Goal: Check status: Check status

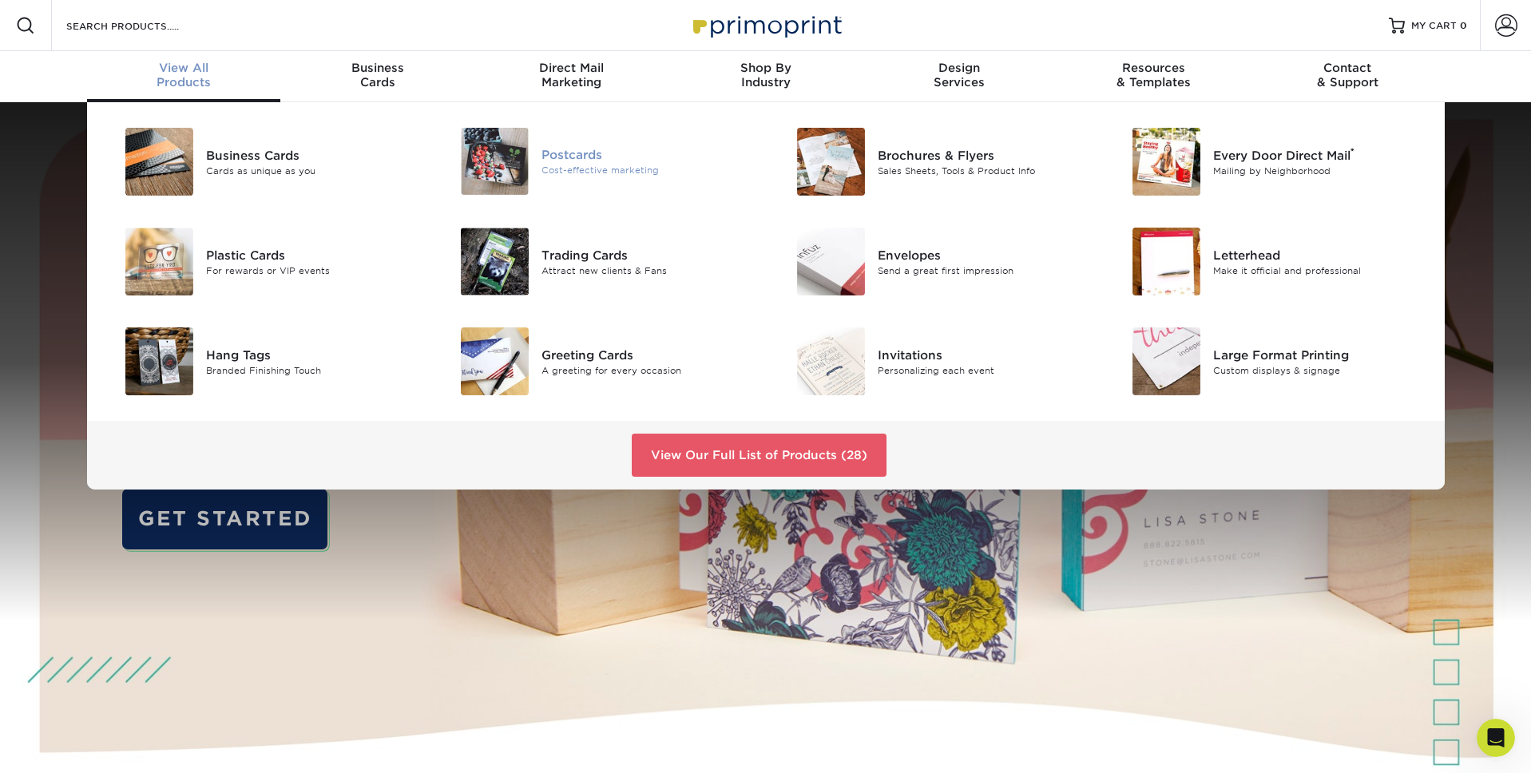
click at [550, 158] on div "Postcards" at bounding box center [648, 155] width 212 height 18
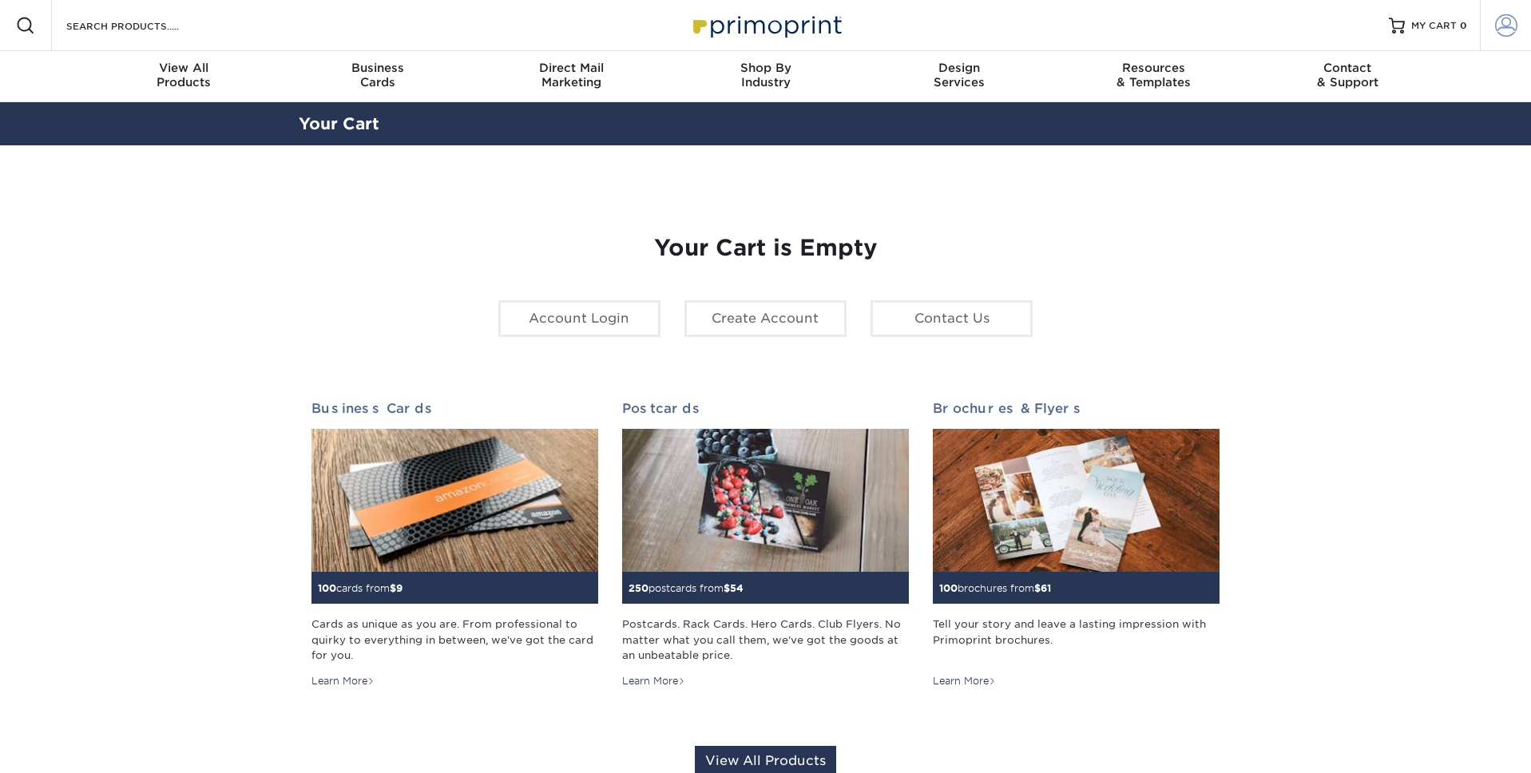
click at [1514, 30] on span at bounding box center [1506, 25] width 22 height 22
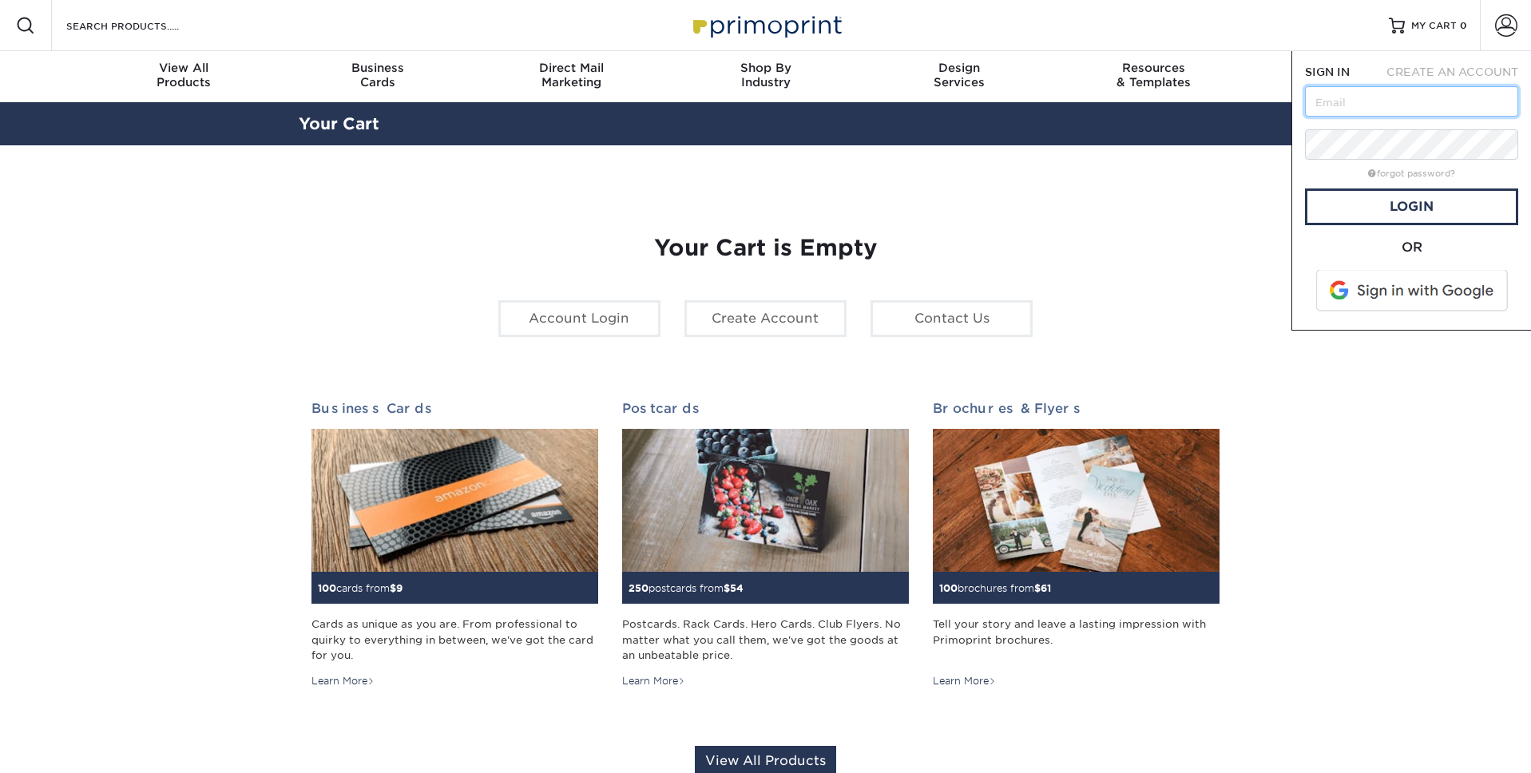
click at [1392, 105] on input "text" at bounding box center [1411, 101] width 213 height 30
drag, startPoint x: 1346, startPoint y: 105, endPoint x: 1303, endPoint y: 106, distance: 43.2
click at [1303, 106] on div "SIGN IN CREATE AN ACCOUNT brad@ampersand-graphics.com forgot password? All fiel…" at bounding box center [1412, 191] width 240 height 280
type input "info@ampersand-graphics.com"
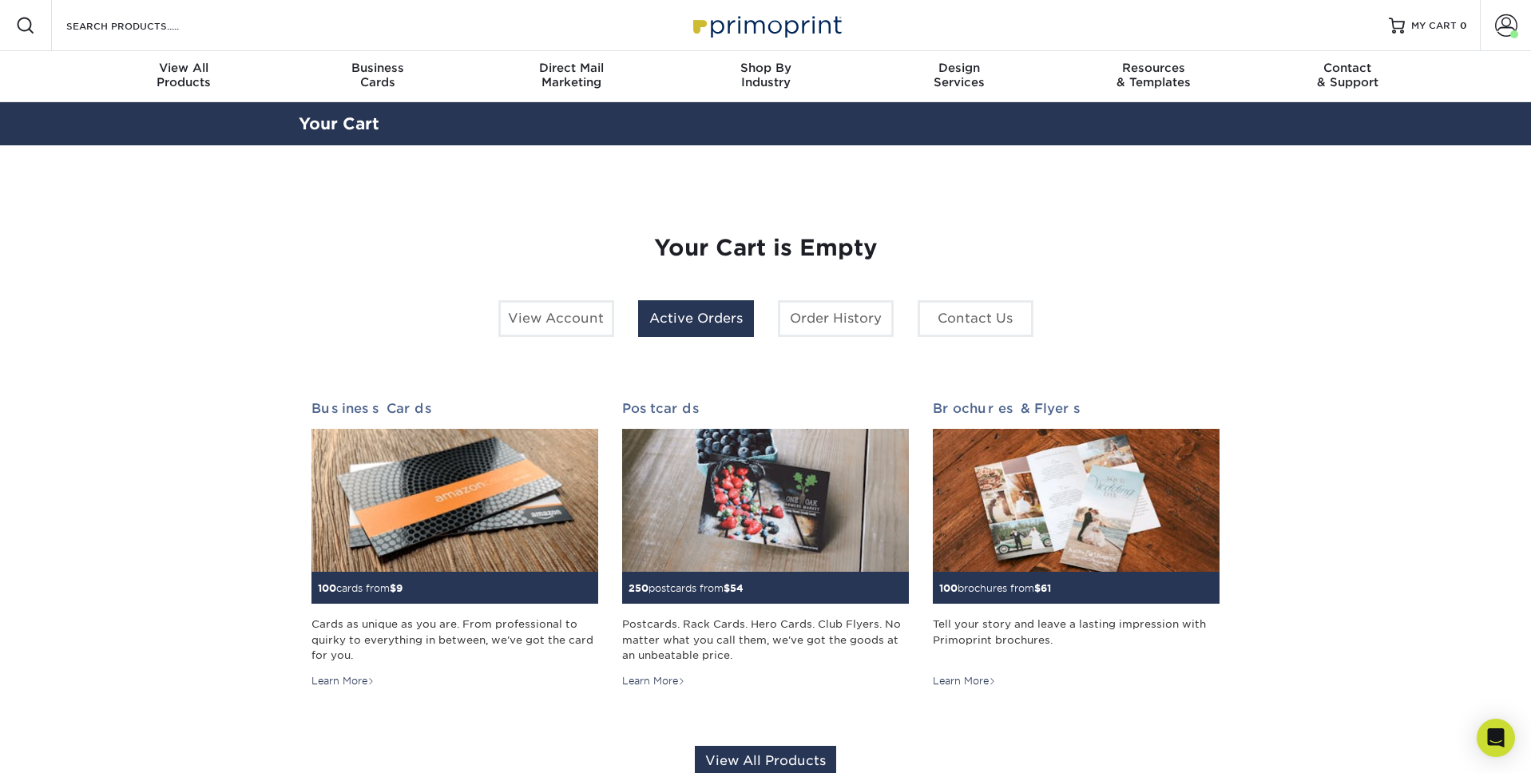
click at [733, 323] on link "Active Orders" at bounding box center [696, 318] width 116 height 37
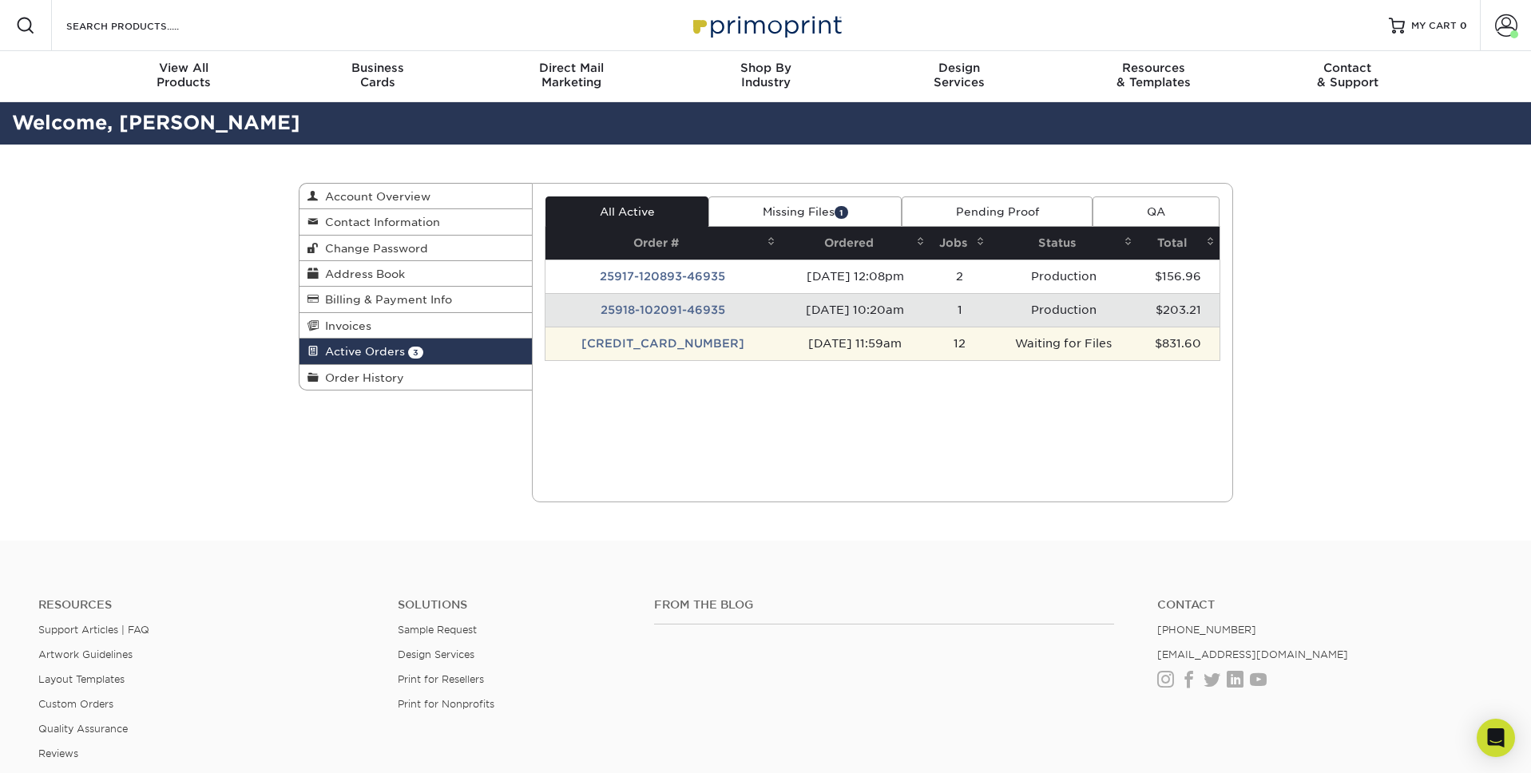
click at [649, 347] on td "[CREDIT_CARD_NUMBER]" at bounding box center [663, 344] width 235 height 34
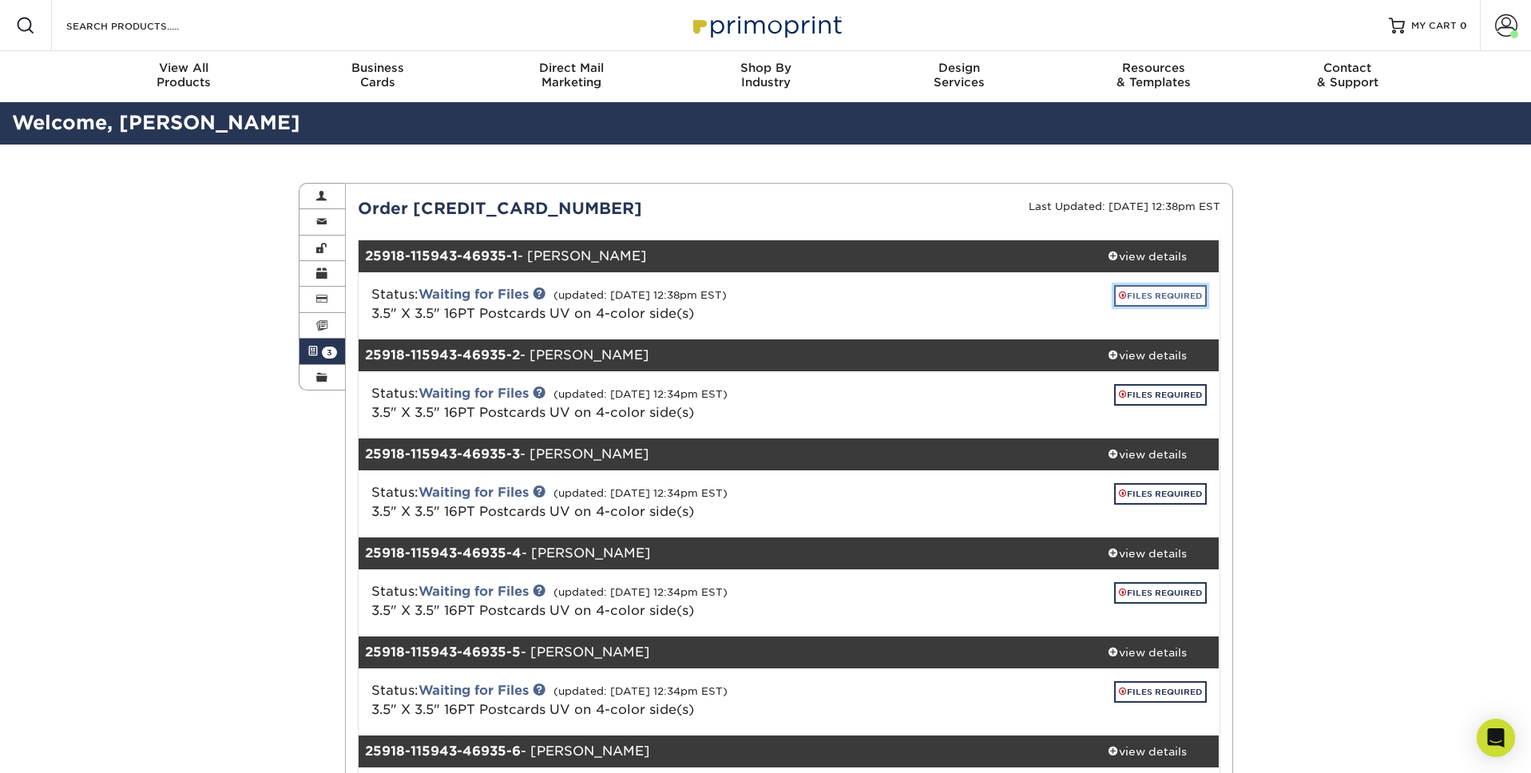
click at [1138, 294] on link "FILES REQUIRED" at bounding box center [1160, 296] width 93 height 22
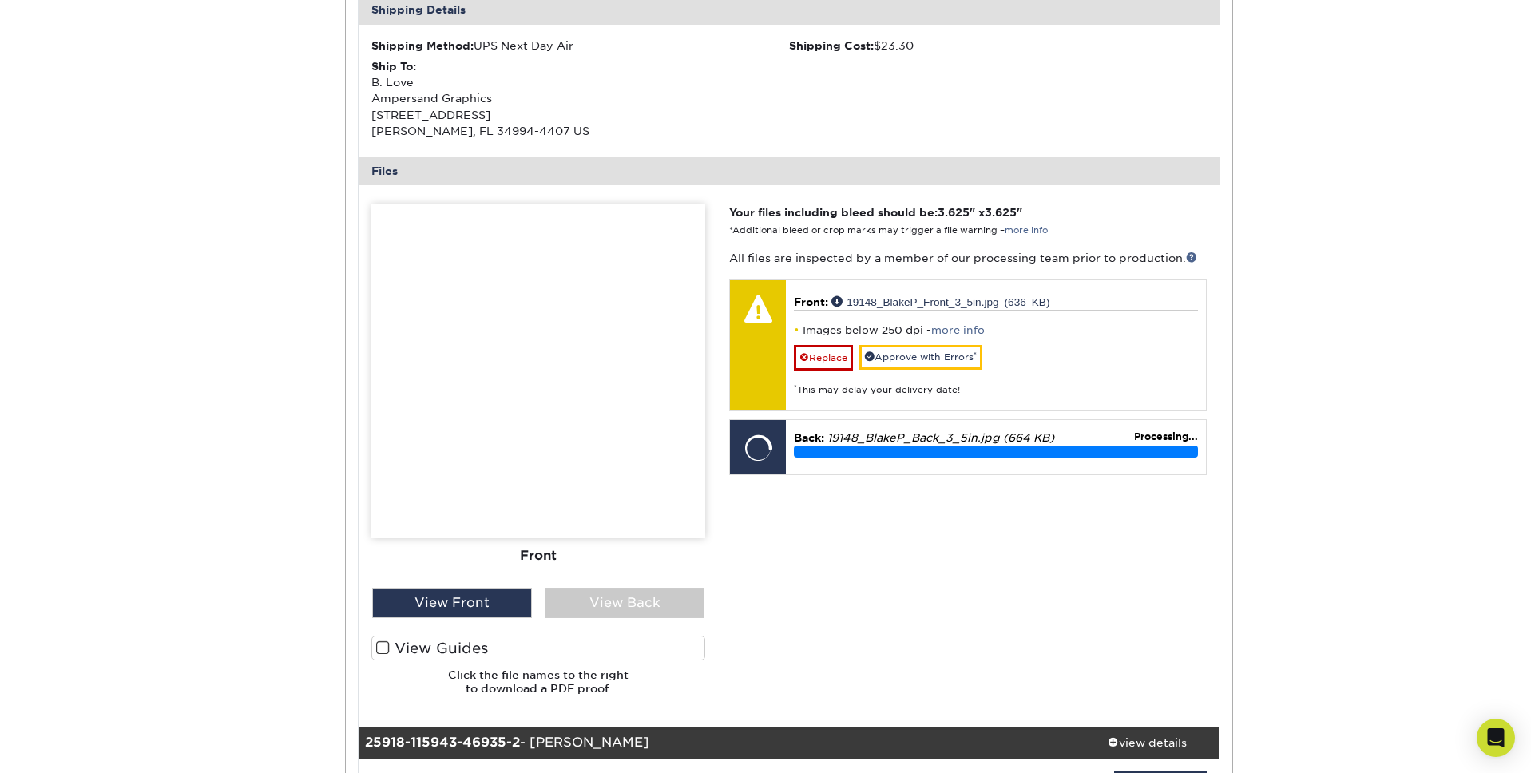
scroll to position [516, 0]
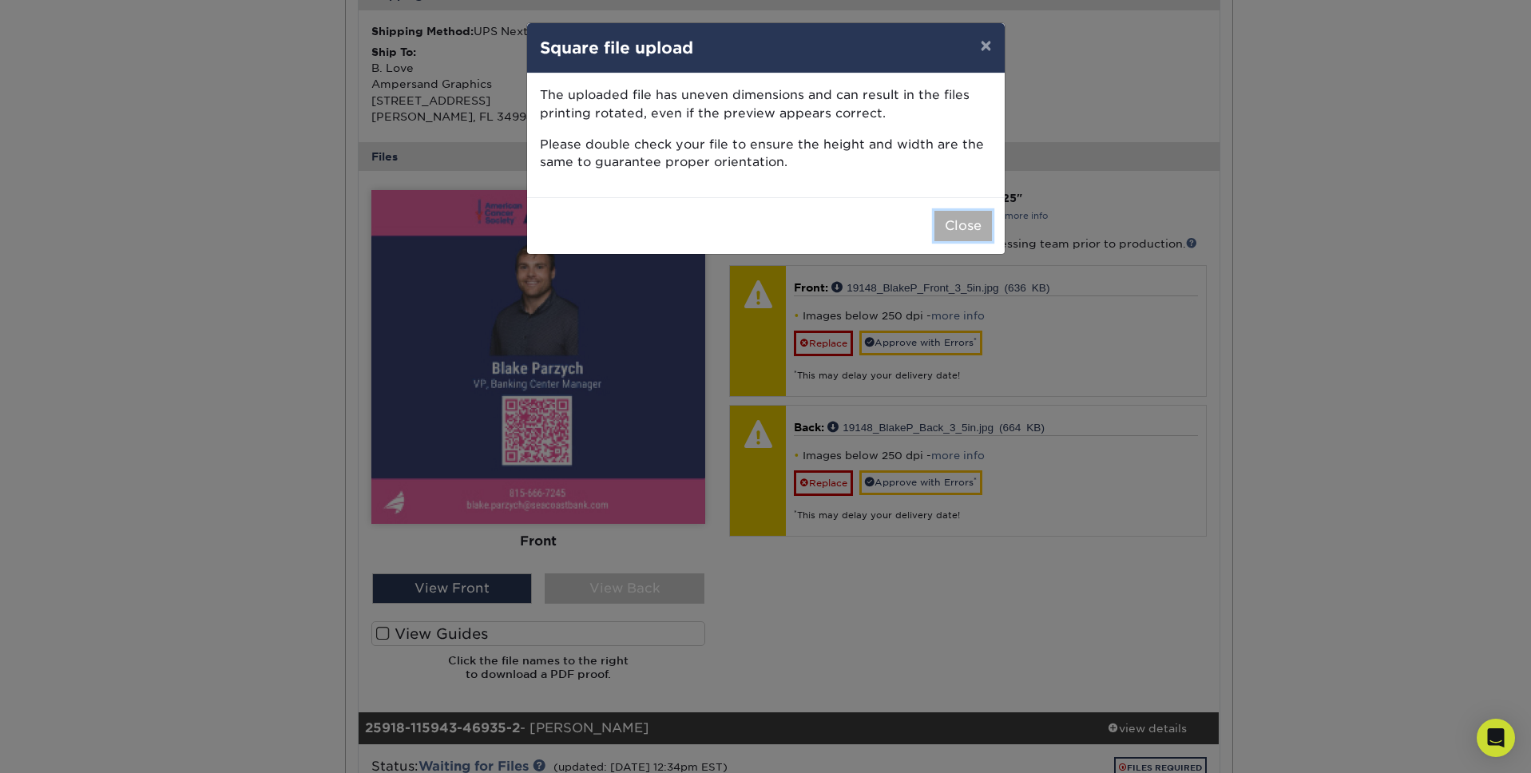
click at [967, 223] on button "Close" at bounding box center [964, 226] width 58 height 30
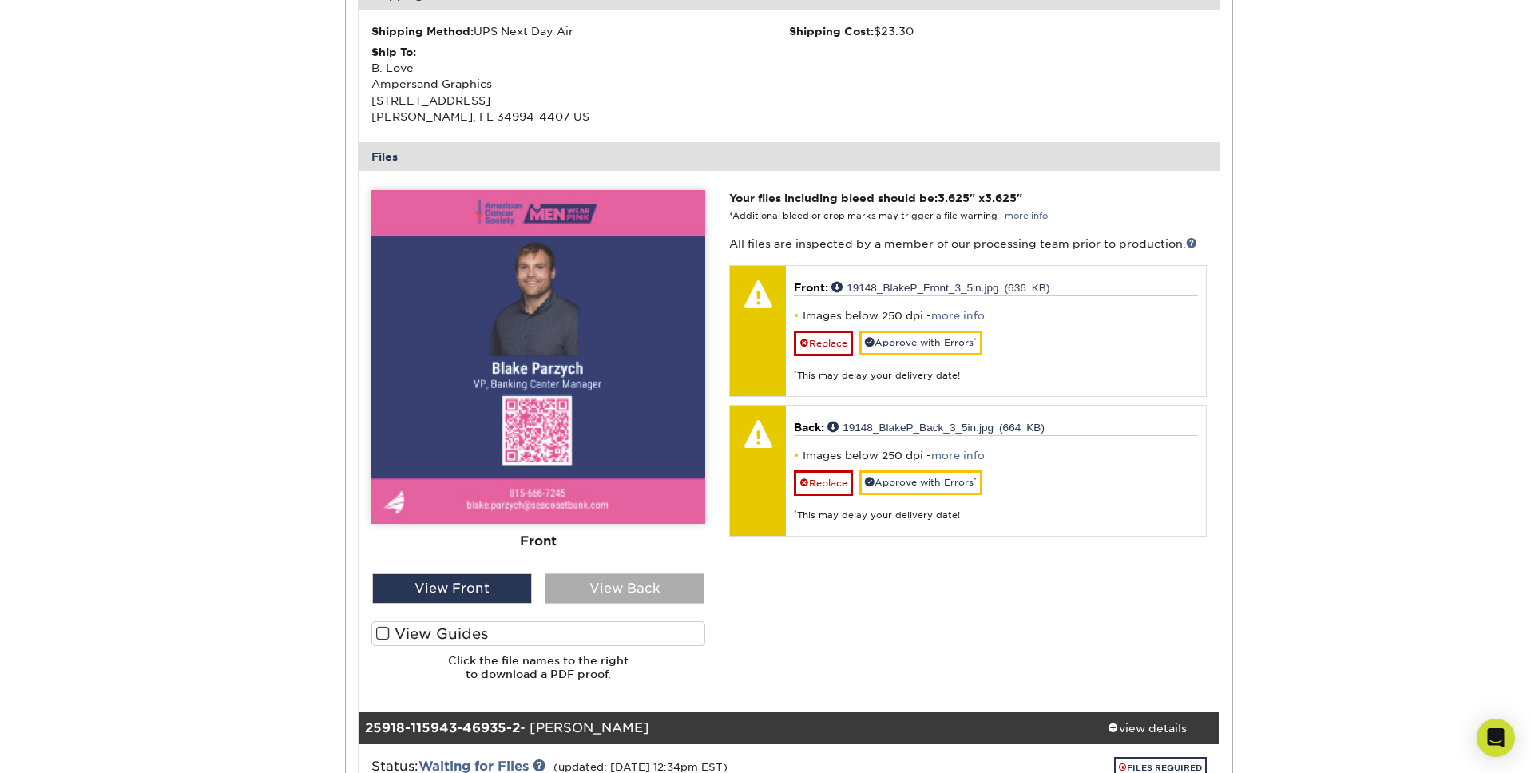
click at [617, 587] on div "View Back" at bounding box center [625, 589] width 160 height 30
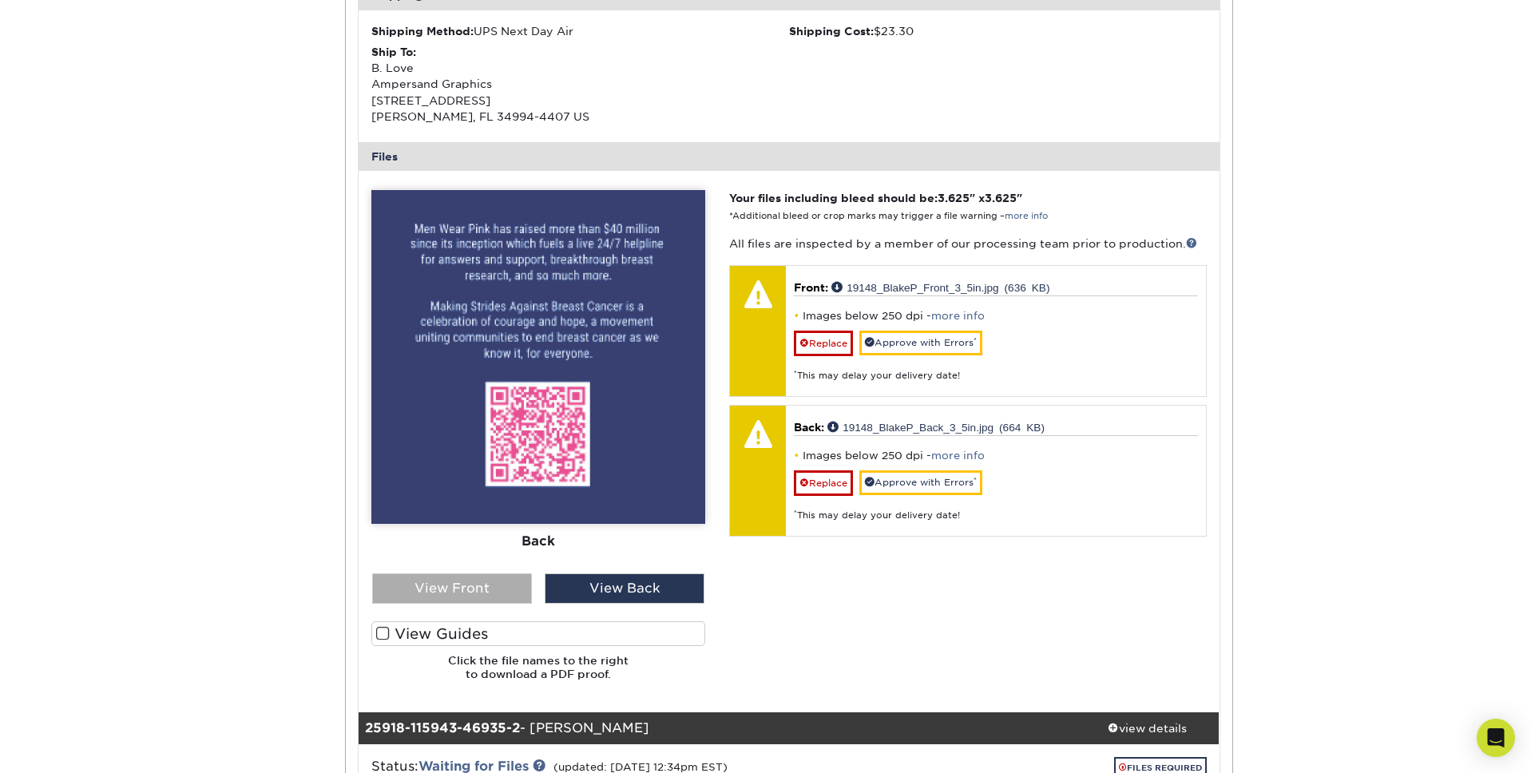
click at [473, 597] on div "View Front" at bounding box center [452, 589] width 160 height 30
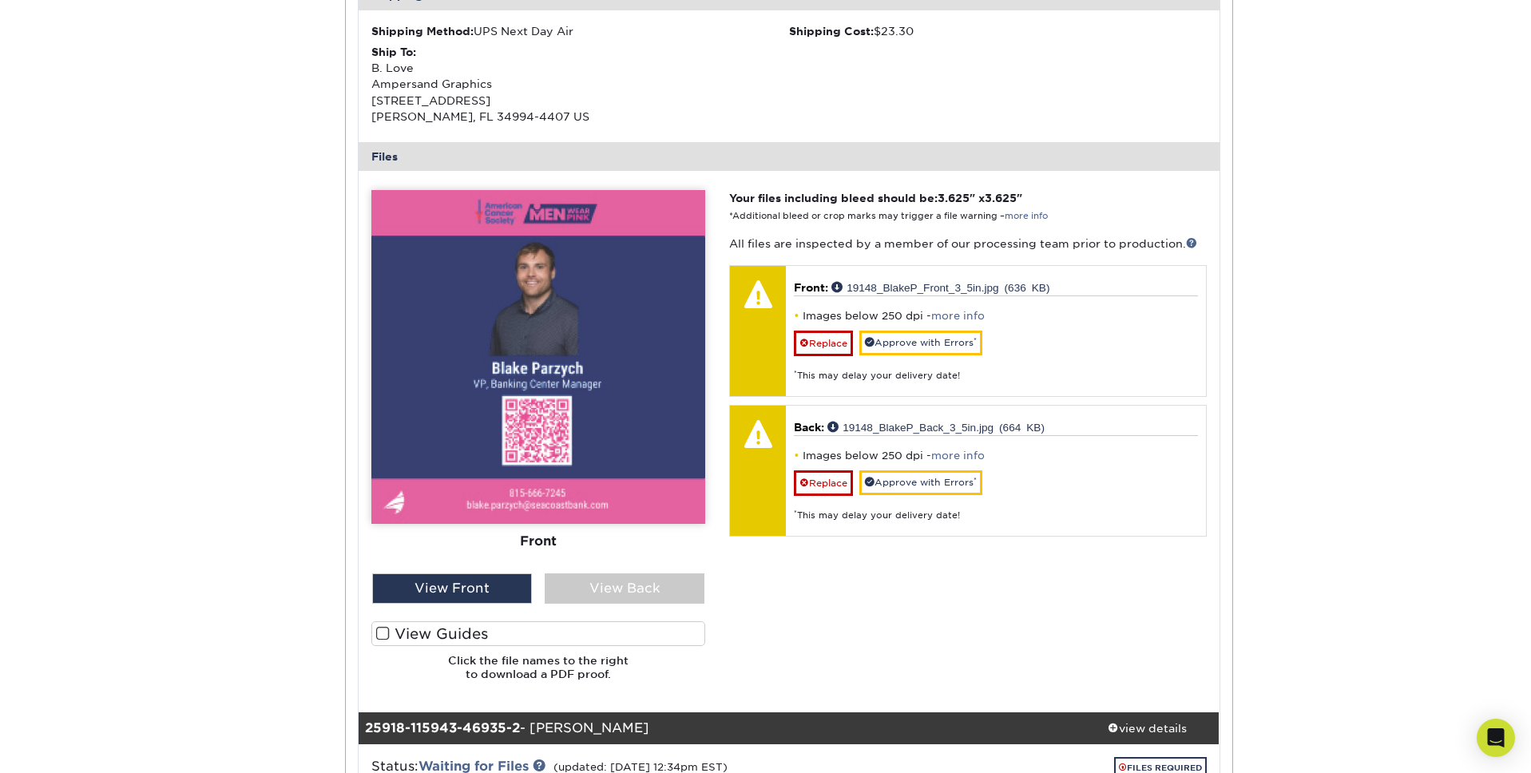
click at [379, 635] on span at bounding box center [383, 633] width 14 height 15
click at [0, 0] on input "View Guides" at bounding box center [0, 0] width 0 height 0
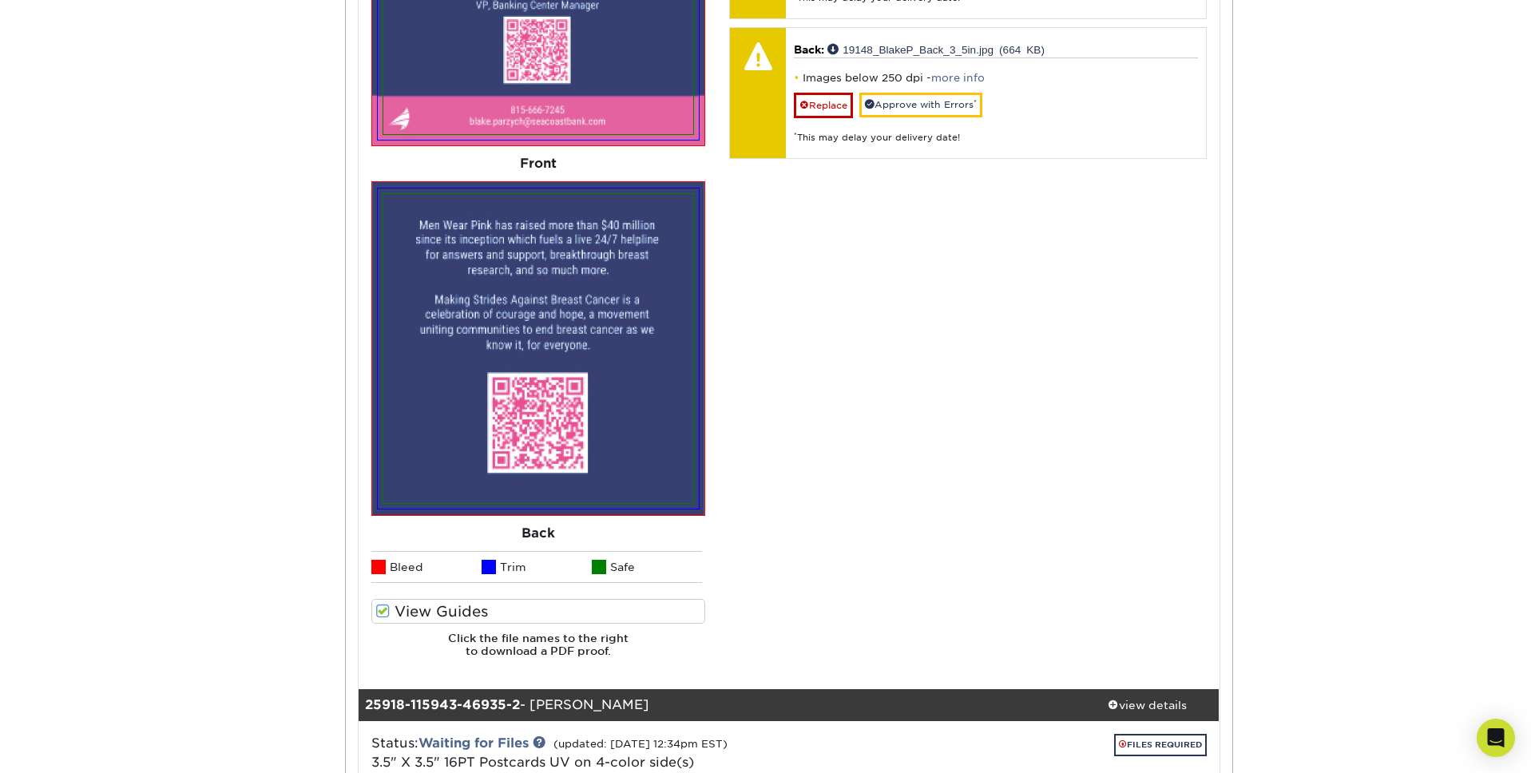
click at [386, 612] on span at bounding box center [383, 611] width 14 height 15
click at [0, 0] on input "View Guides" at bounding box center [0, 0] width 0 height 0
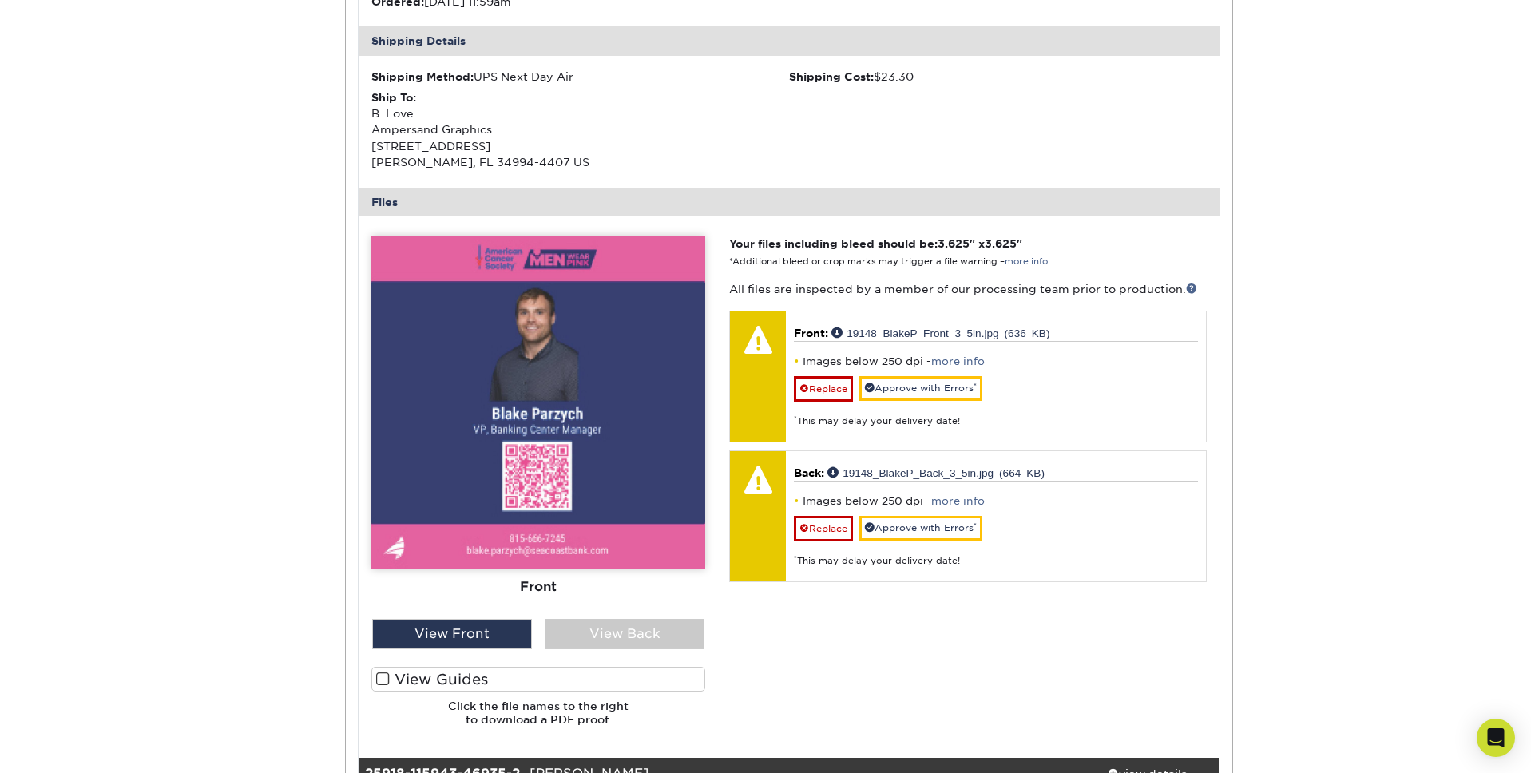
scroll to position [470, 0]
click at [382, 681] on span at bounding box center [383, 680] width 14 height 15
click at [0, 0] on input "View Guides" at bounding box center [0, 0] width 0 height 0
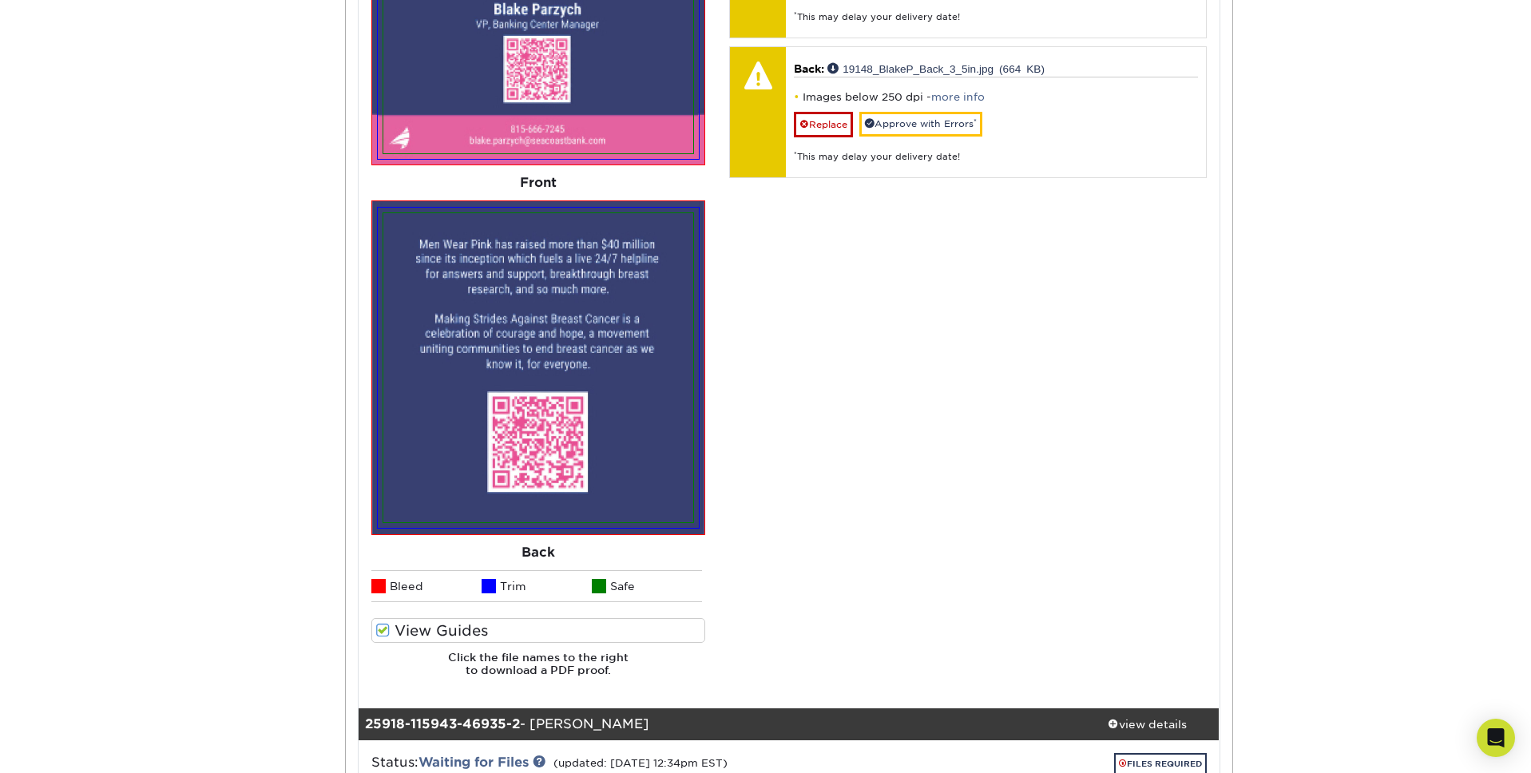
click at [390, 627] on label "View Guides" at bounding box center [538, 630] width 334 height 25
click at [0, 0] on input "View Guides" at bounding box center [0, 0] width 0 height 0
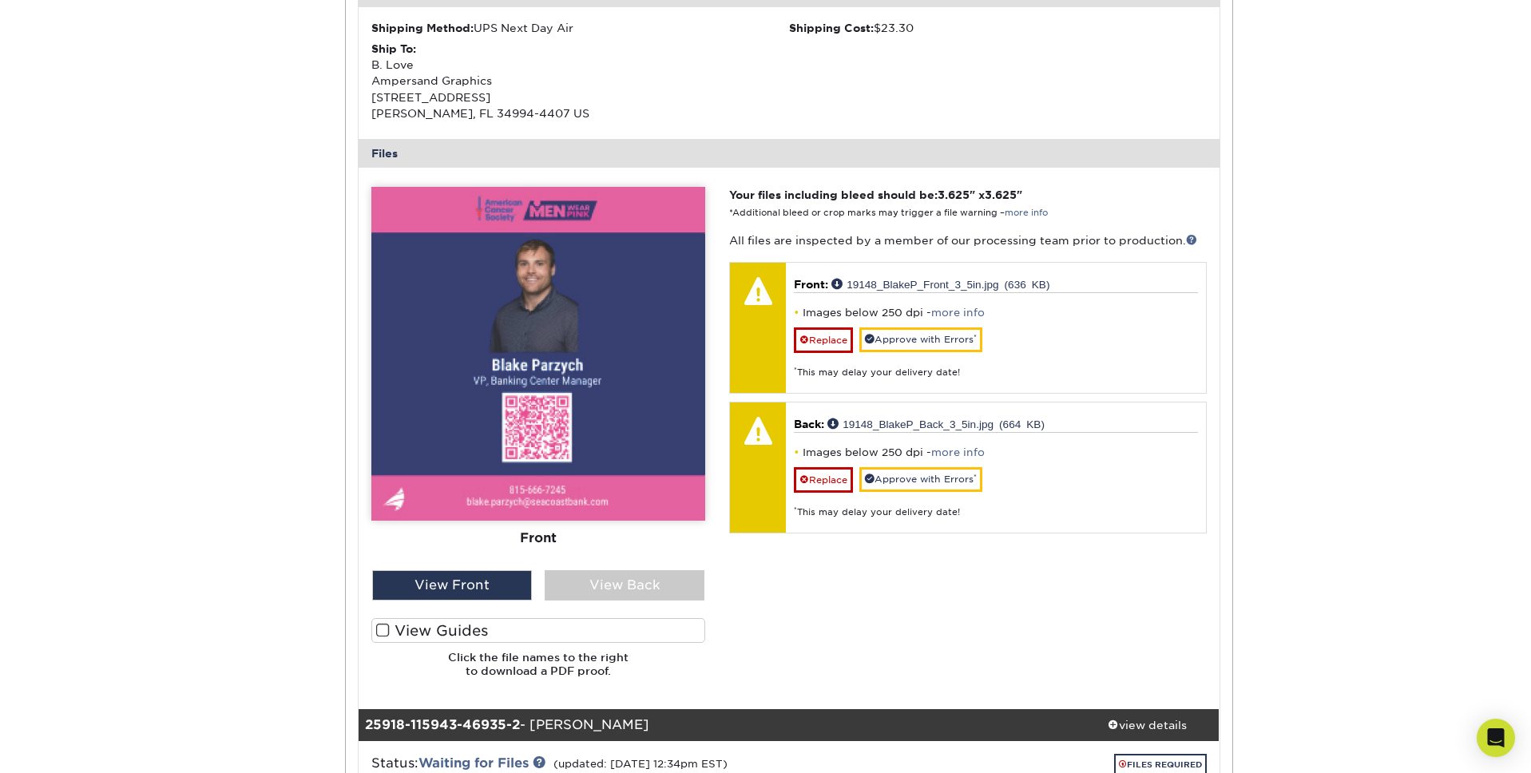
click at [390, 633] on label "View Guides" at bounding box center [538, 630] width 334 height 25
click at [0, 0] on input "View Guides" at bounding box center [0, 0] width 0 height 0
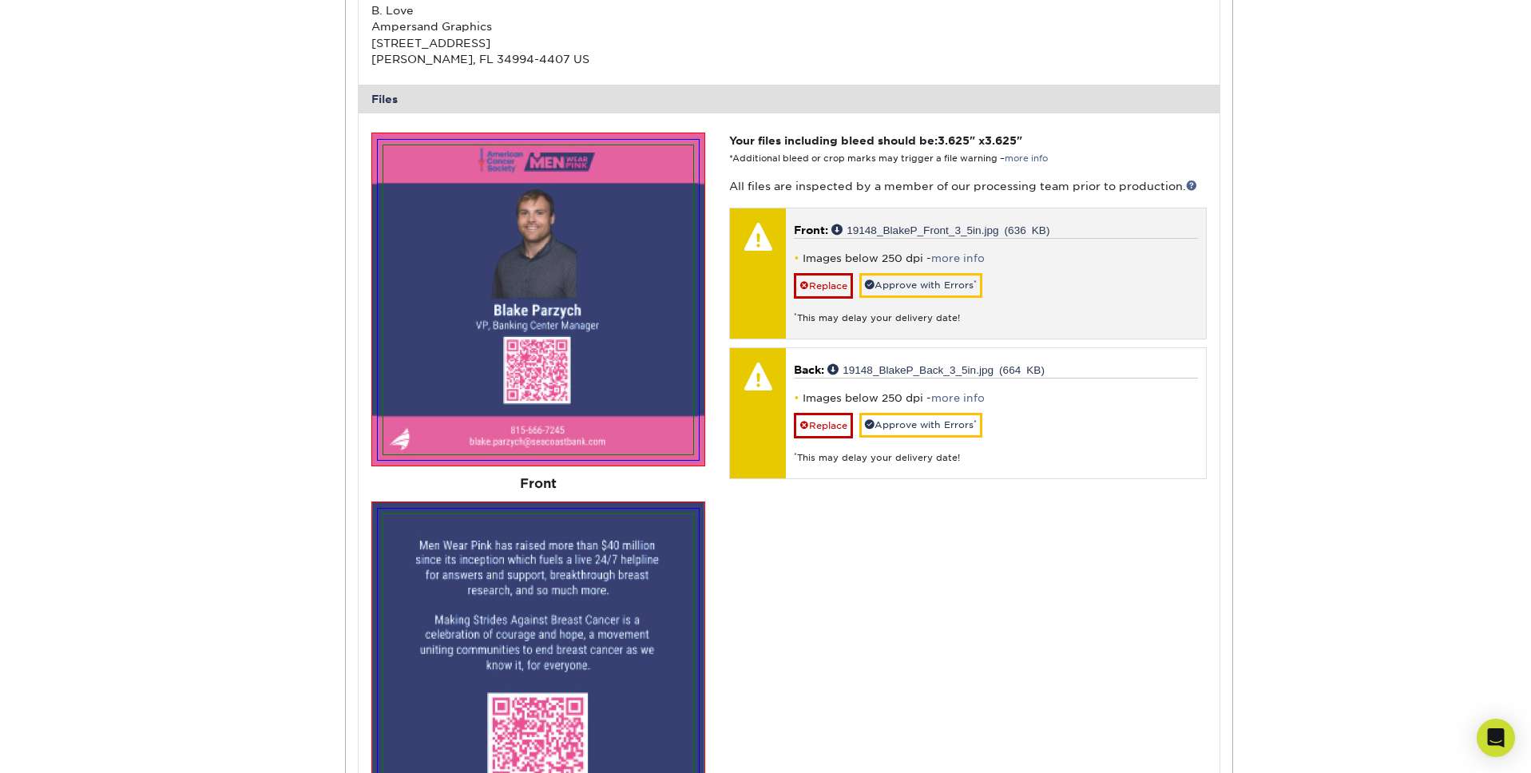
scroll to position [567, 0]
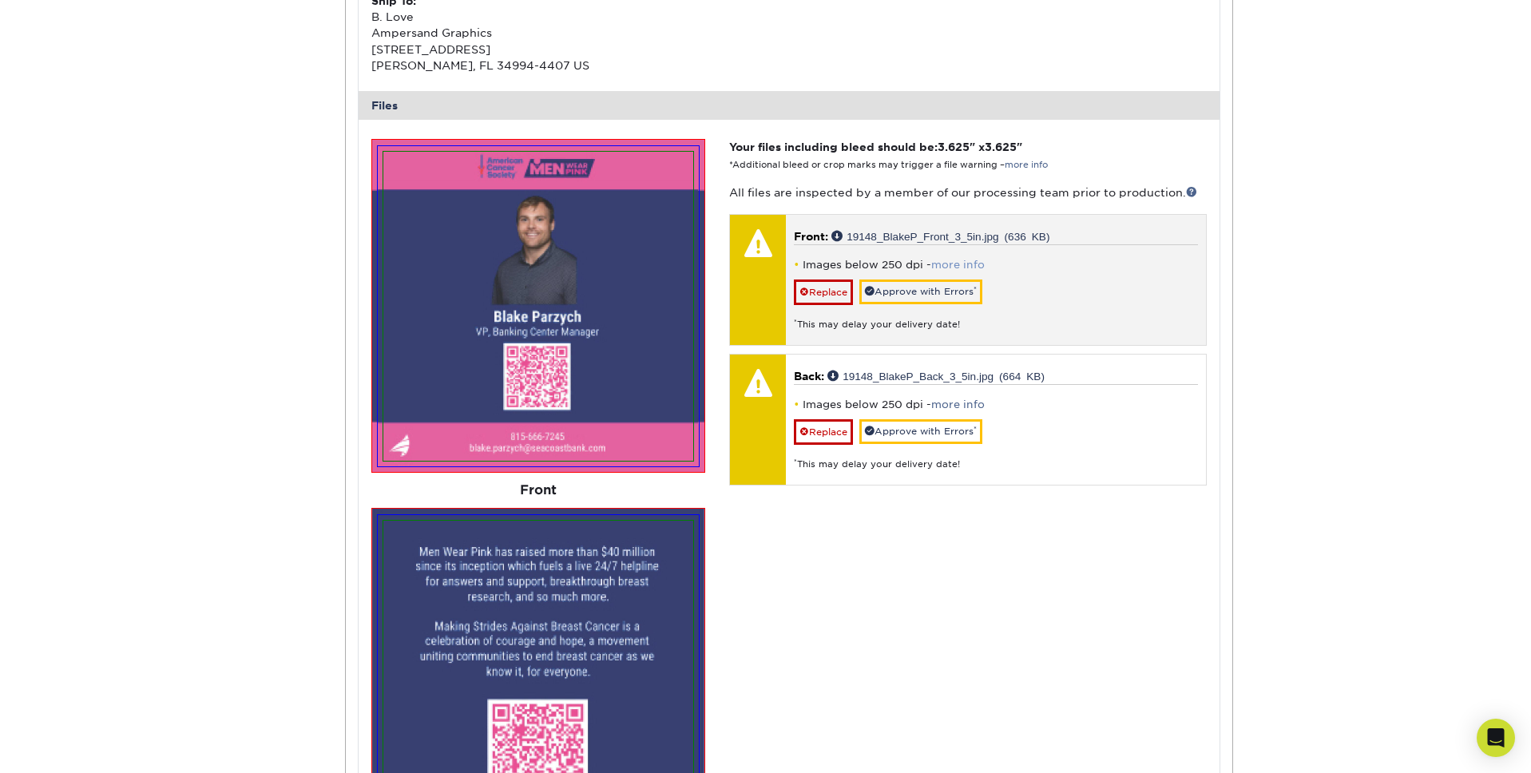
click at [955, 260] on link "more info" at bounding box center [958, 265] width 54 height 12
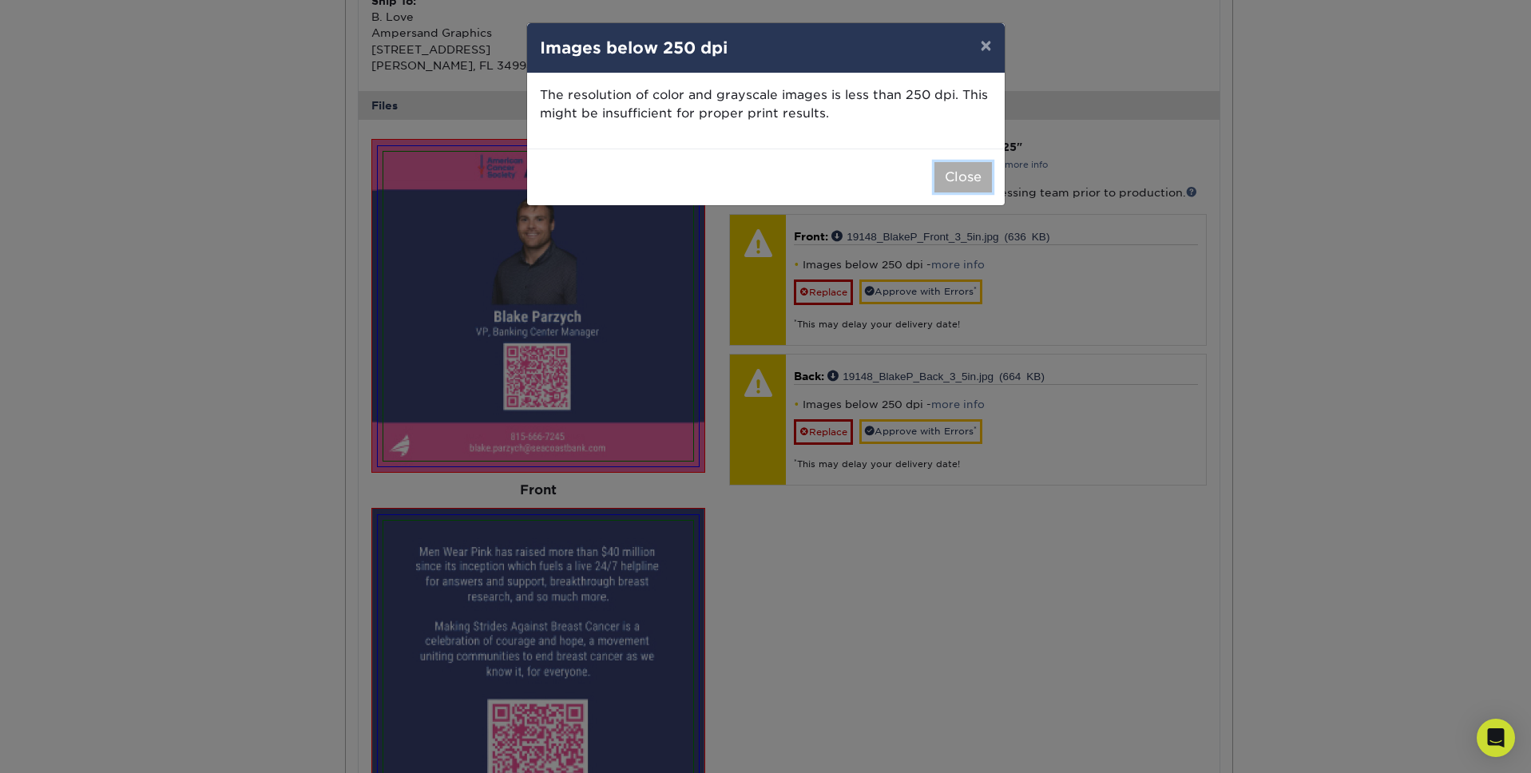
click at [968, 173] on button "Close" at bounding box center [964, 177] width 58 height 30
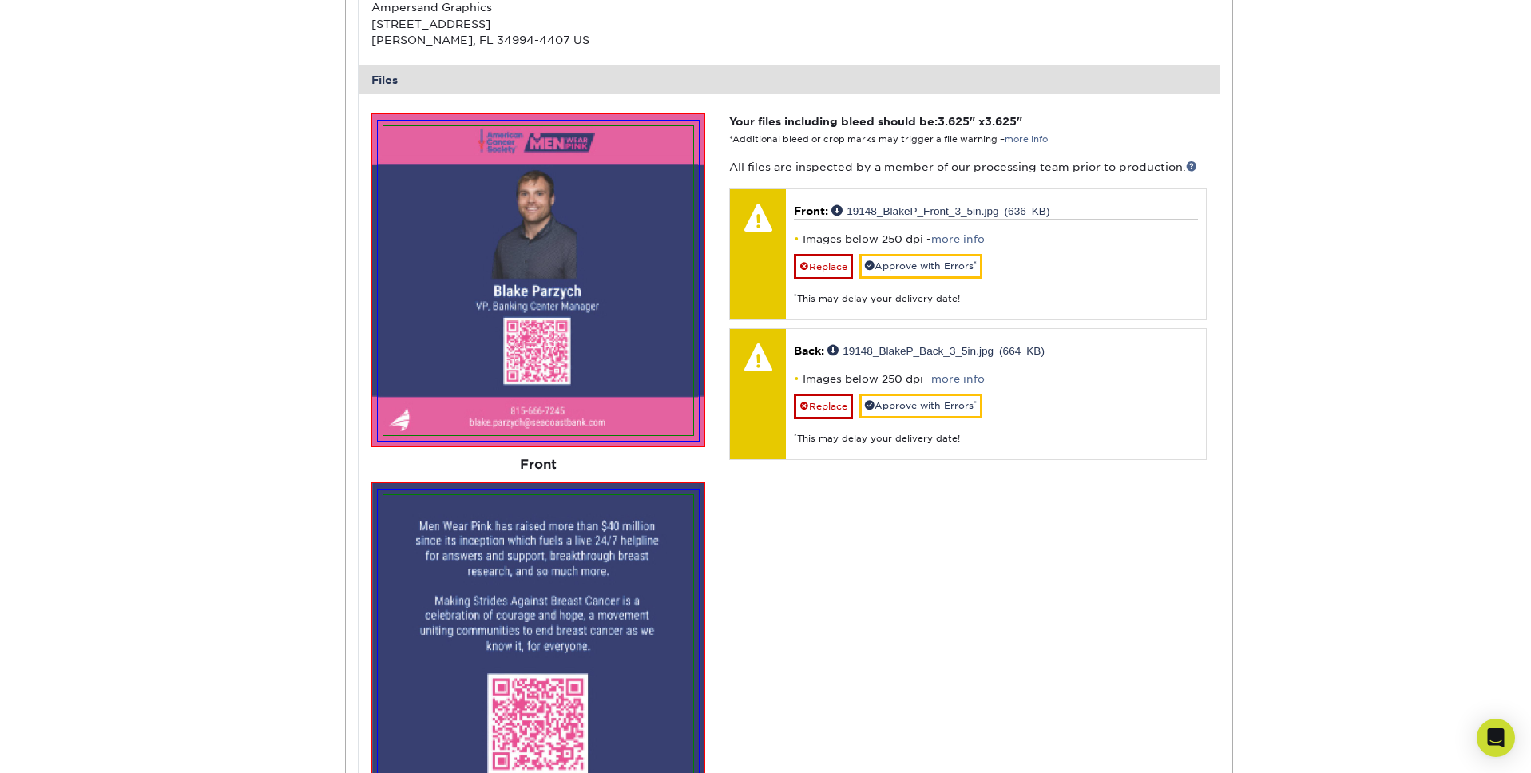
scroll to position [556, 0]
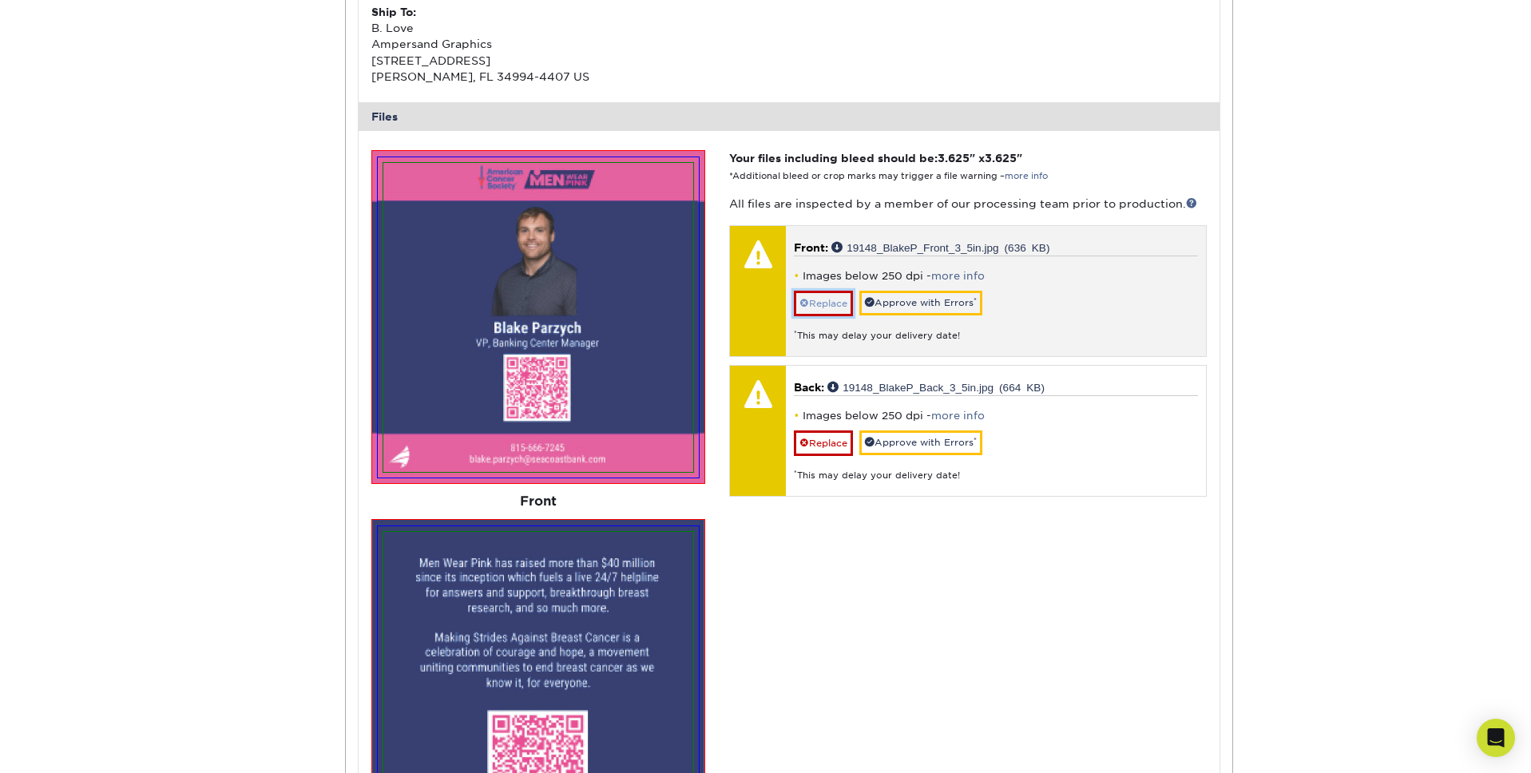
click at [826, 304] on link "Replace" at bounding box center [823, 304] width 59 height 26
click at [826, 379] on p "Back: 19148_BlakeP_Back_3_5in.jpg (664 KB)" at bounding box center [995, 387] width 403 height 16
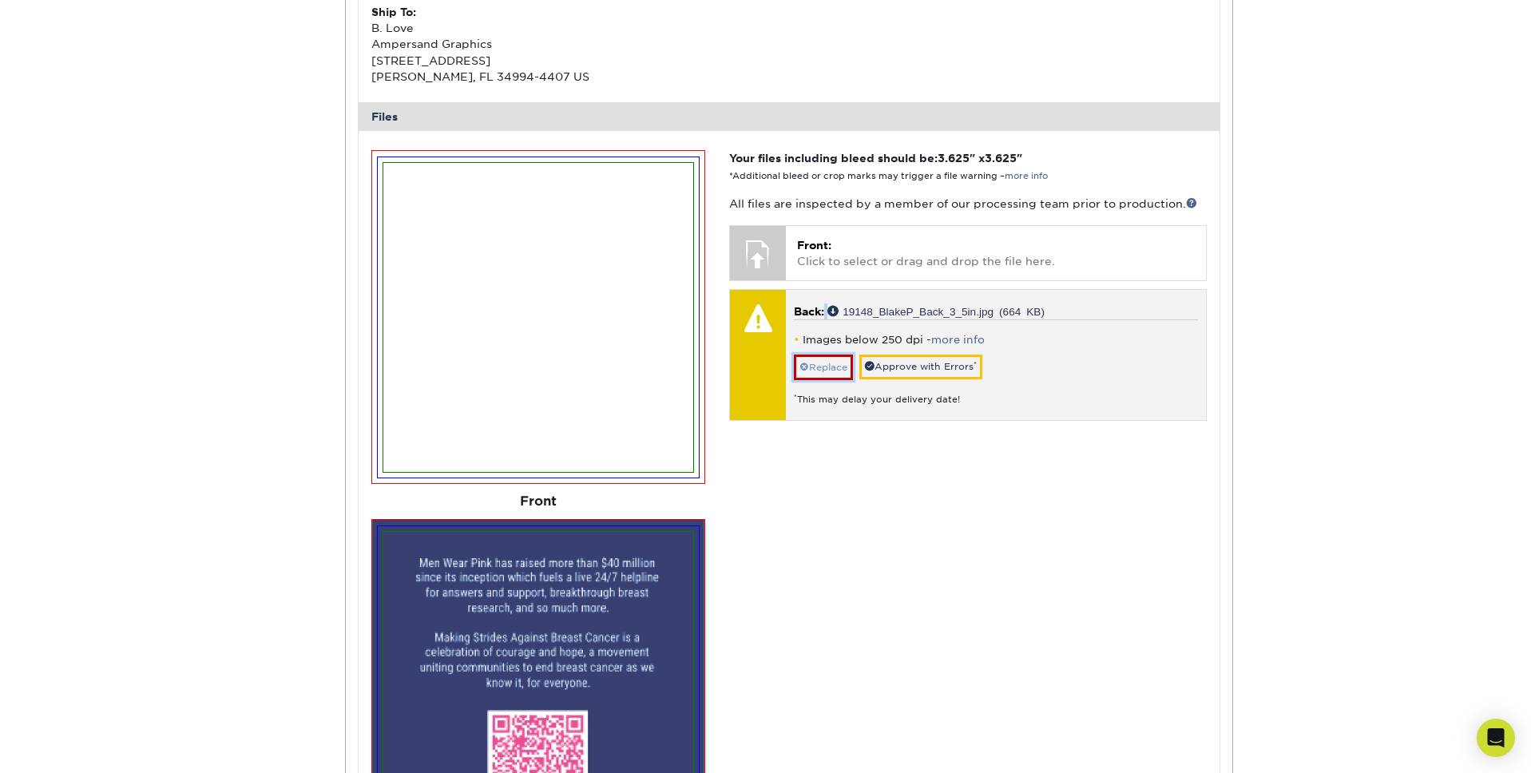
click at [832, 375] on link "Replace" at bounding box center [823, 368] width 59 height 26
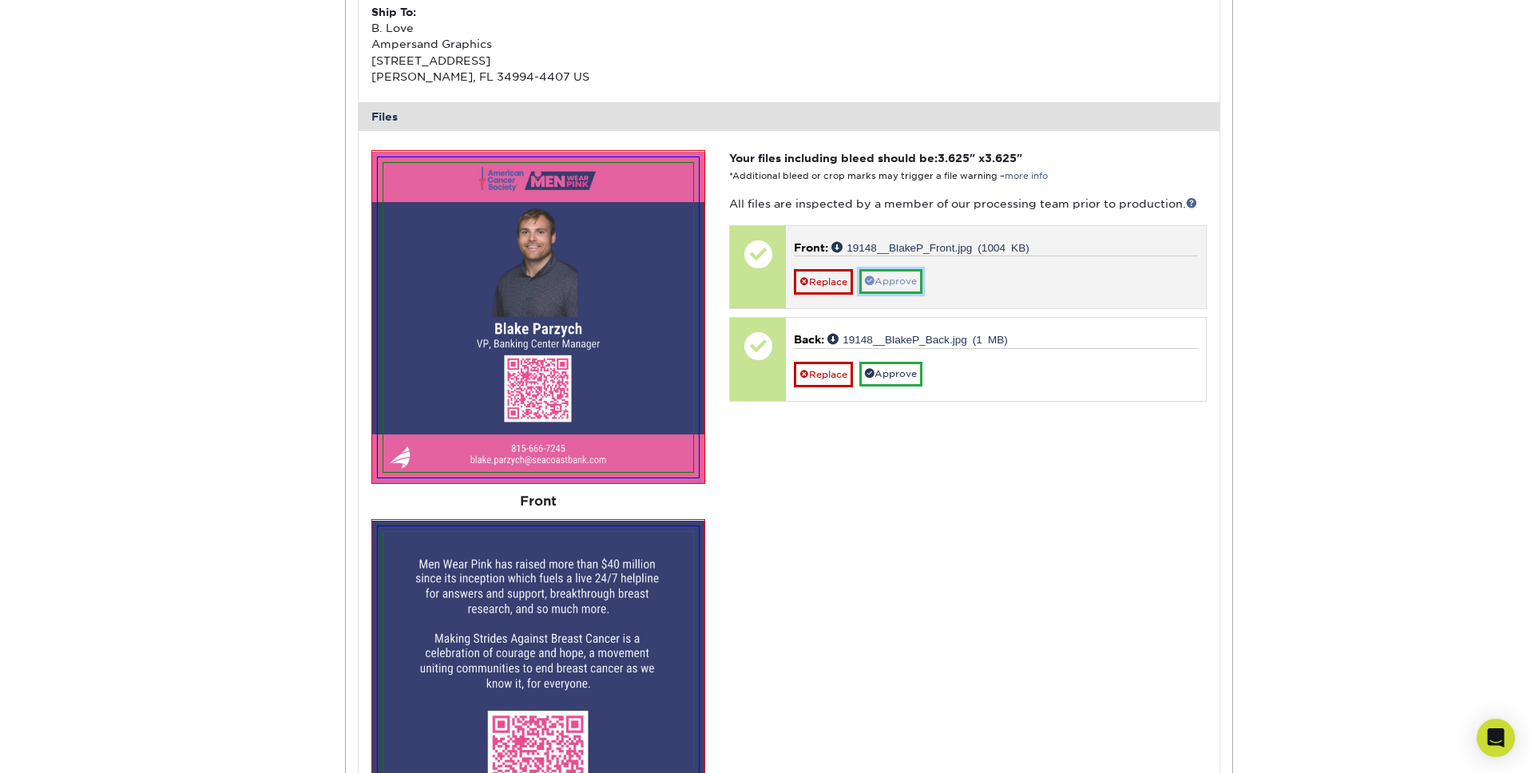
click at [912, 274] on link "Approve" at bounding box center [890, 281] width 63 height 25
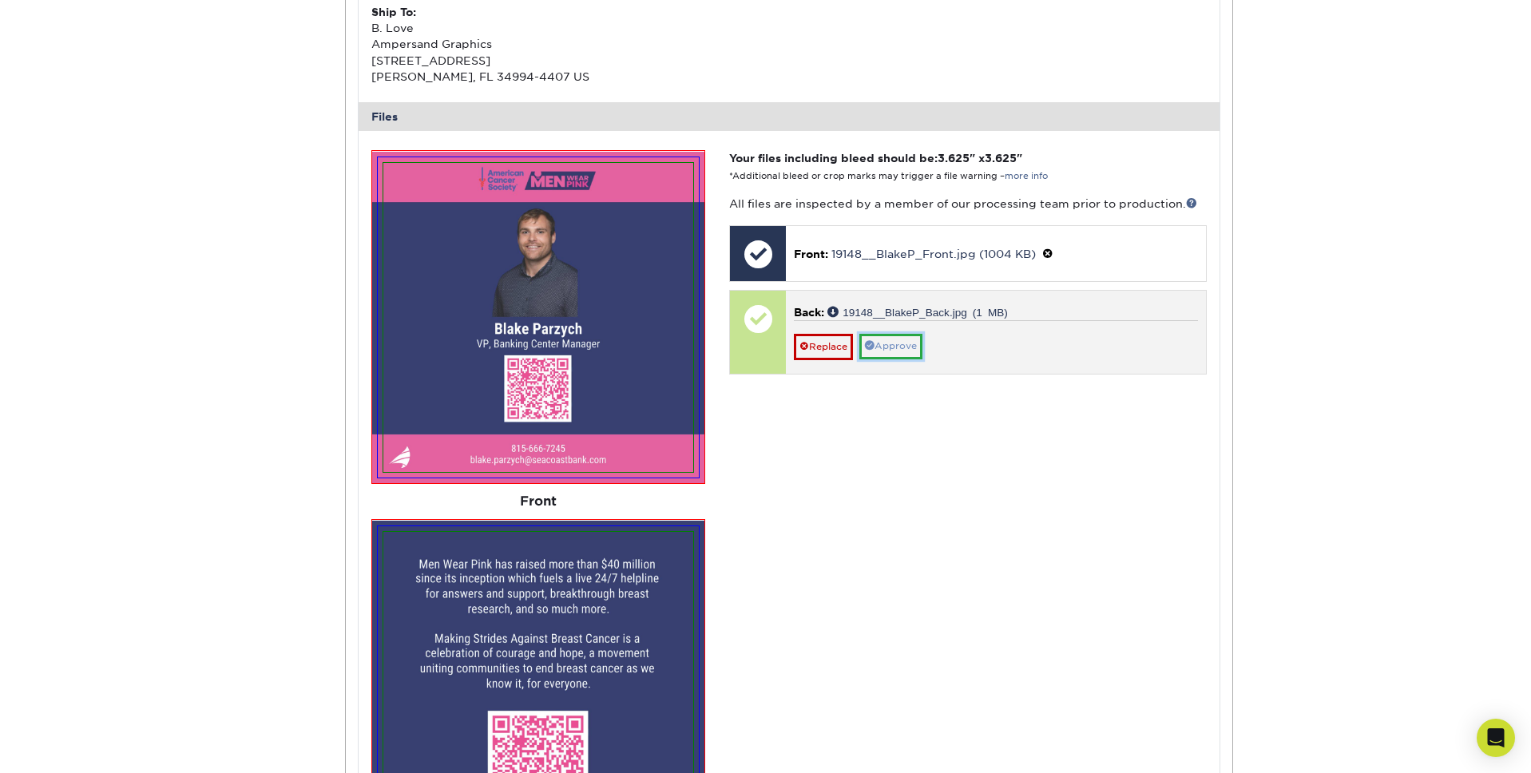
click at [881, 353] on link "Approve" at bounding box center [890, 346] width 63 height 25
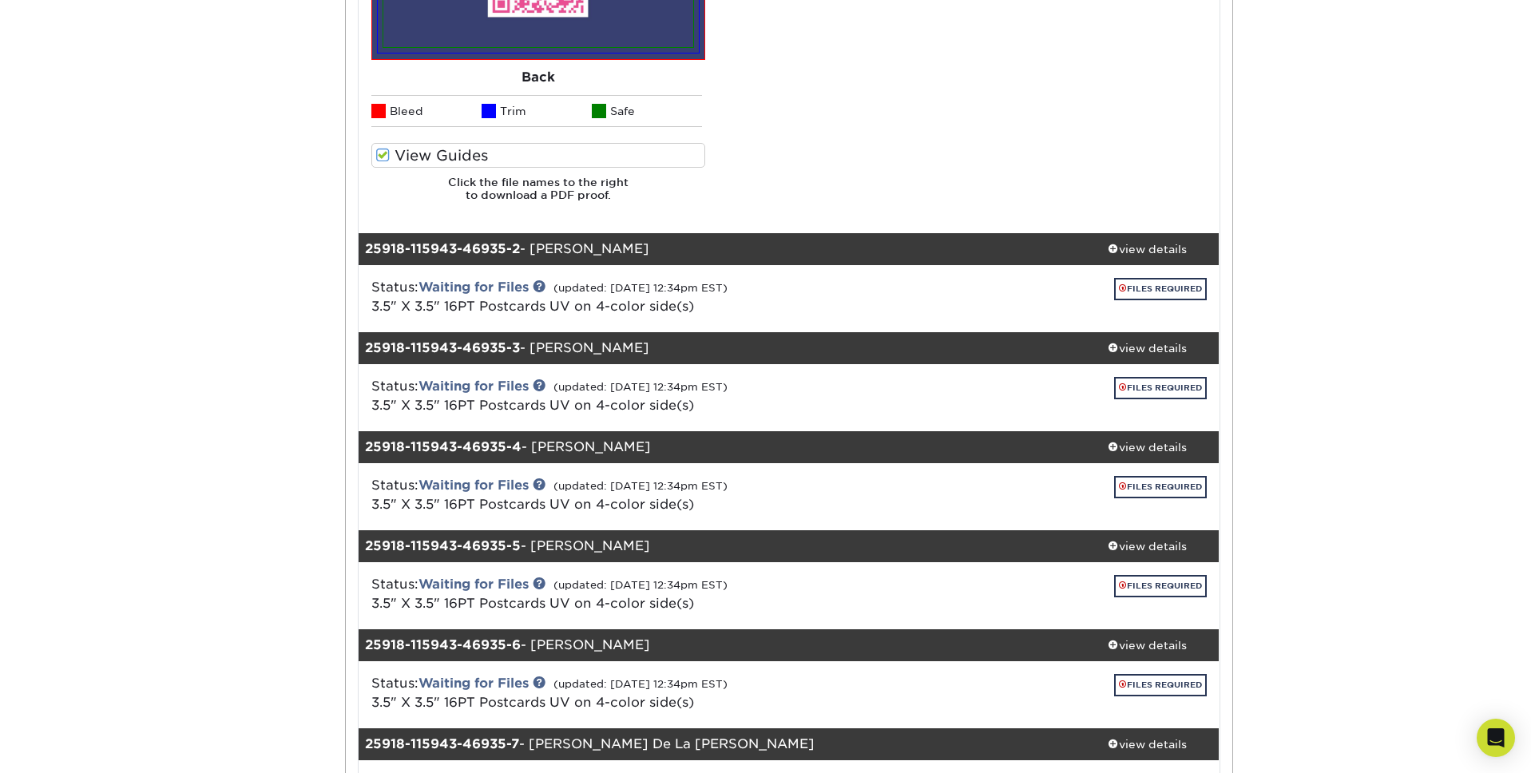
scroll to position [1361, 0]
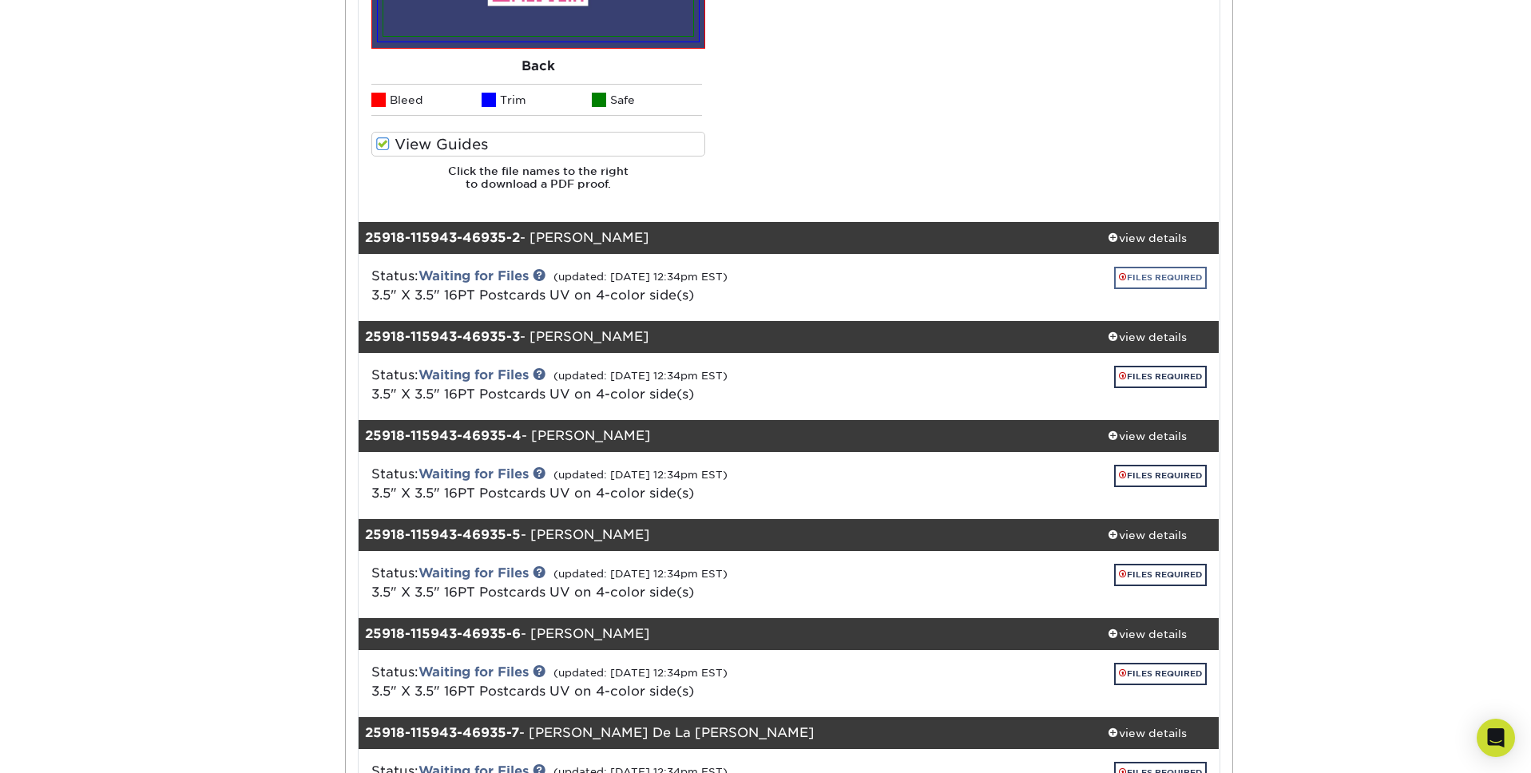
click at [1152, 262] on div "Status: Waiting for Files (updated: 09/18/2025 12:34pm EST) 3.5" X 3.5" 16PT Po…" at bounding box center [789, 287] width 885 height 67
click at [1155, 271] on link "FILES REQUIRED" at bounding box center [1160, 278] width 93 height 22
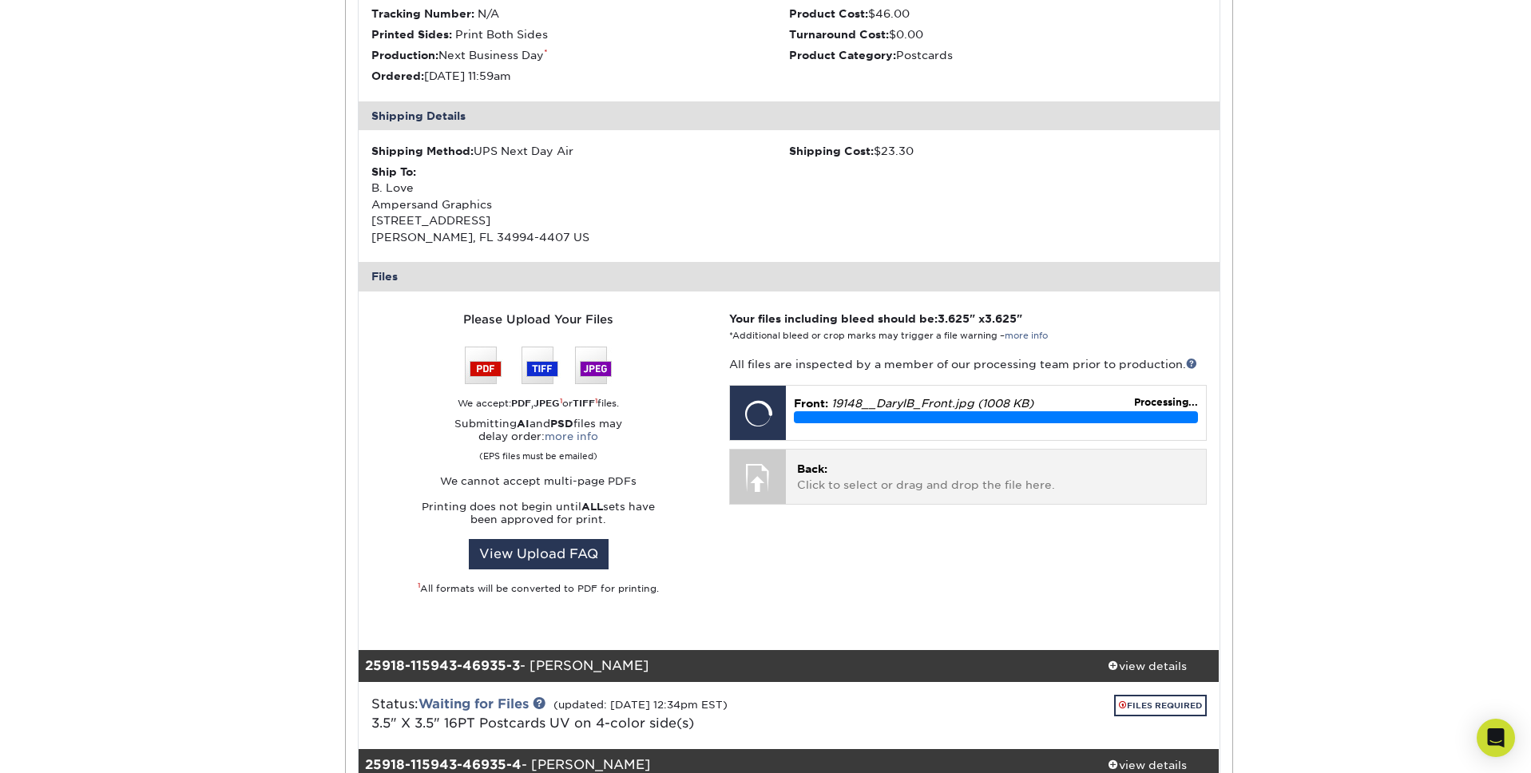
scroll to position [1756, 0]
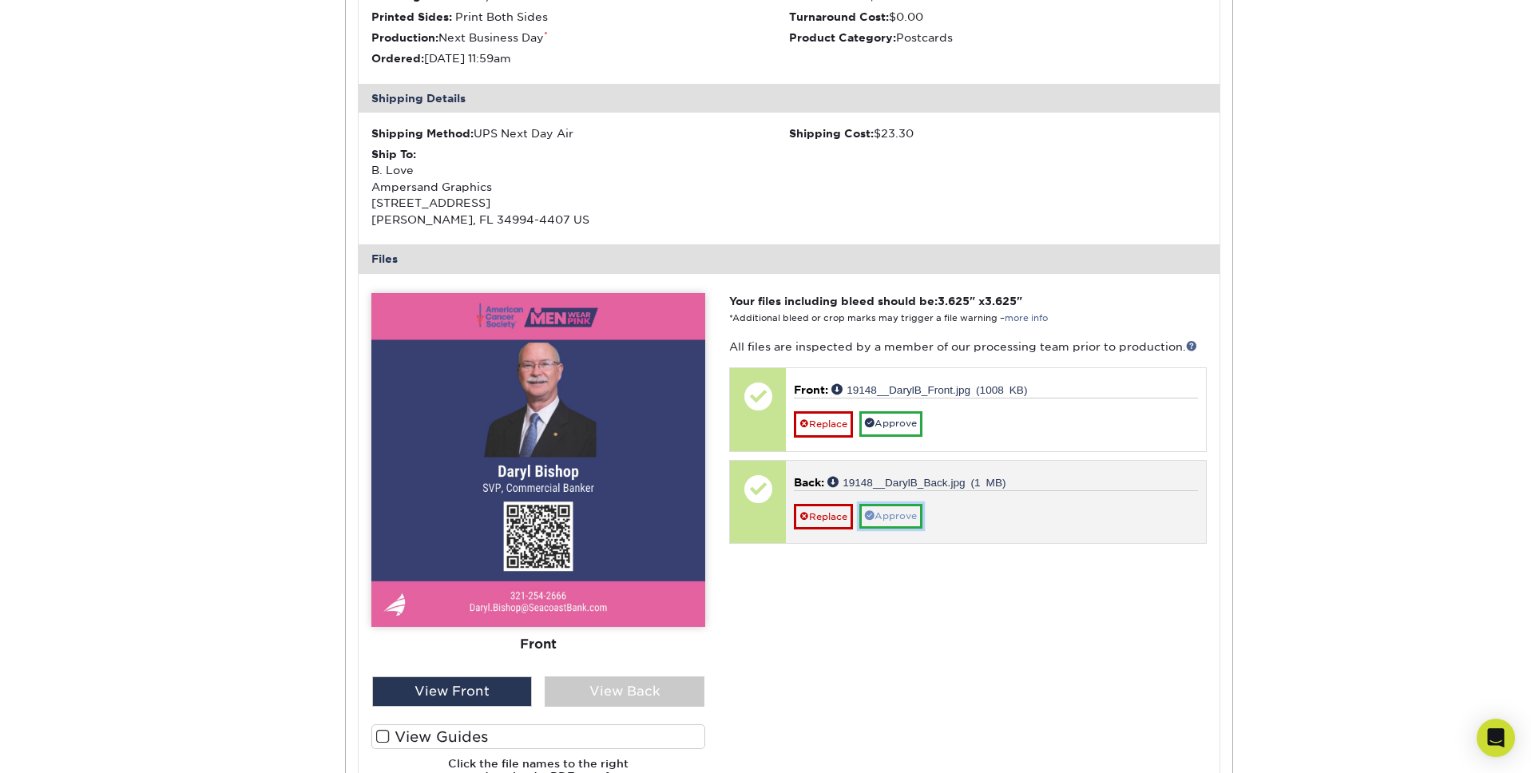
click at [907, 526] on link "Approve" at bounding box center [890, 516] width 63 height 25
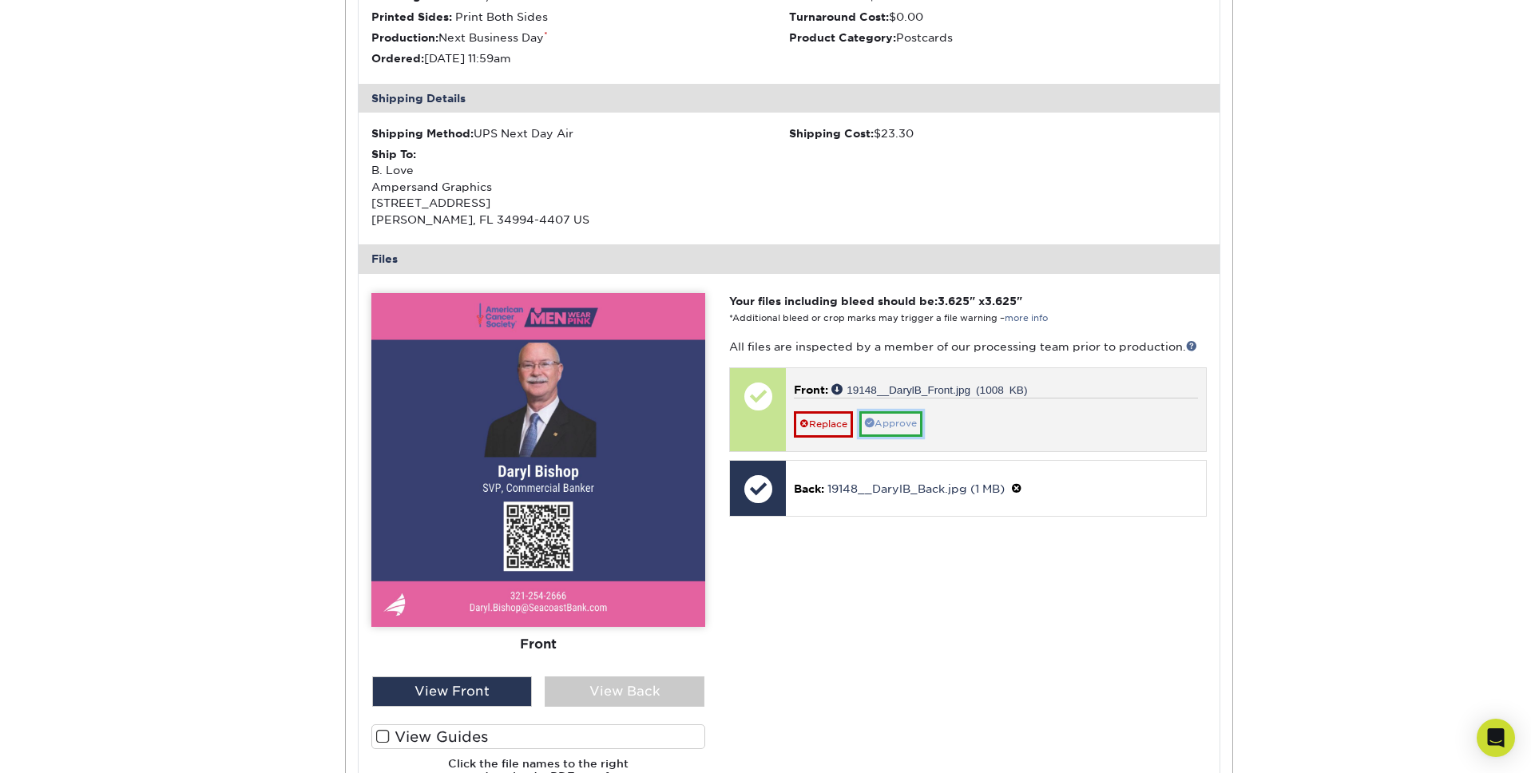
click at [895, 431] on link "Approve" at bounding box center [890, 423] width 63 height 25
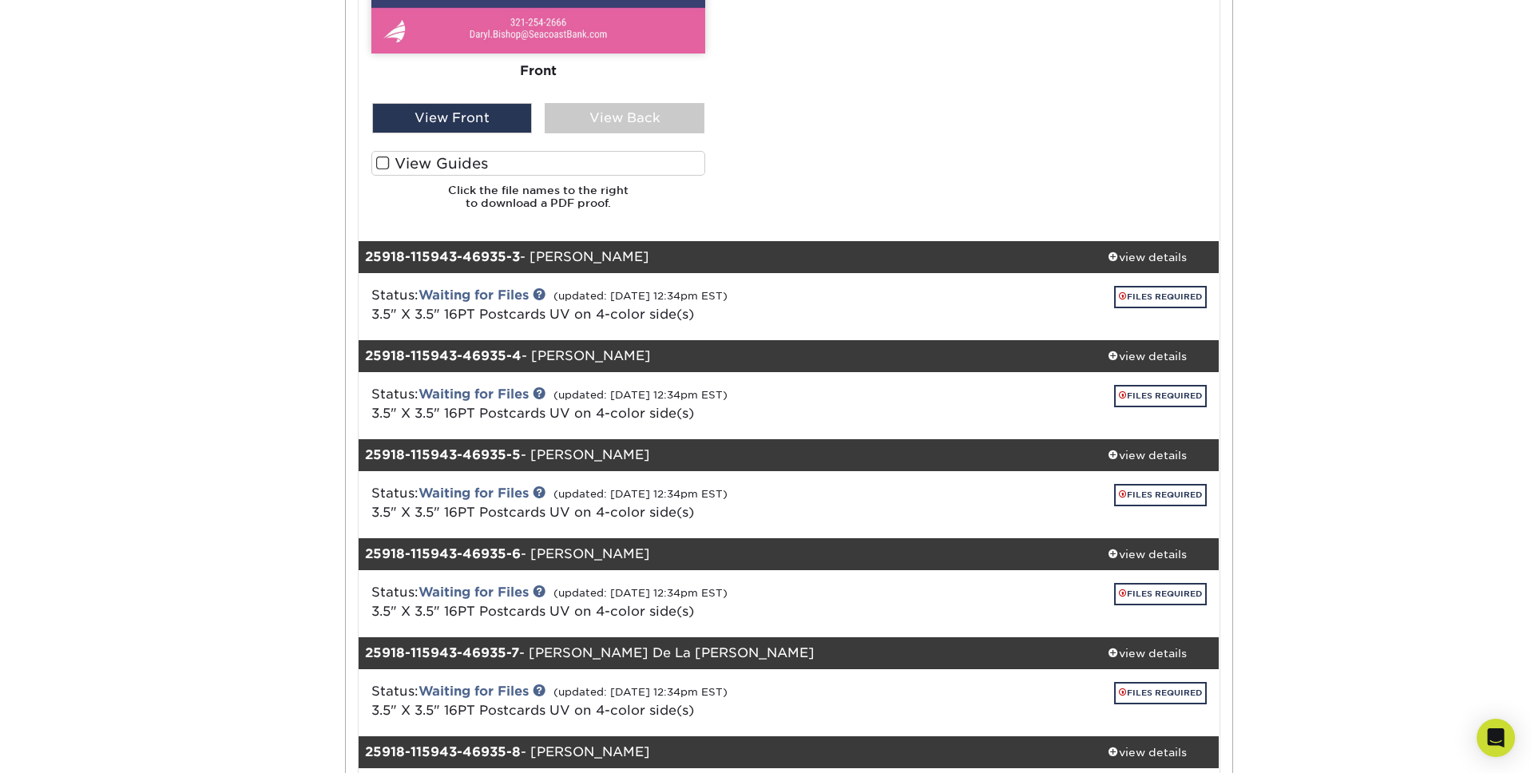
scroll to position [2336, 0]
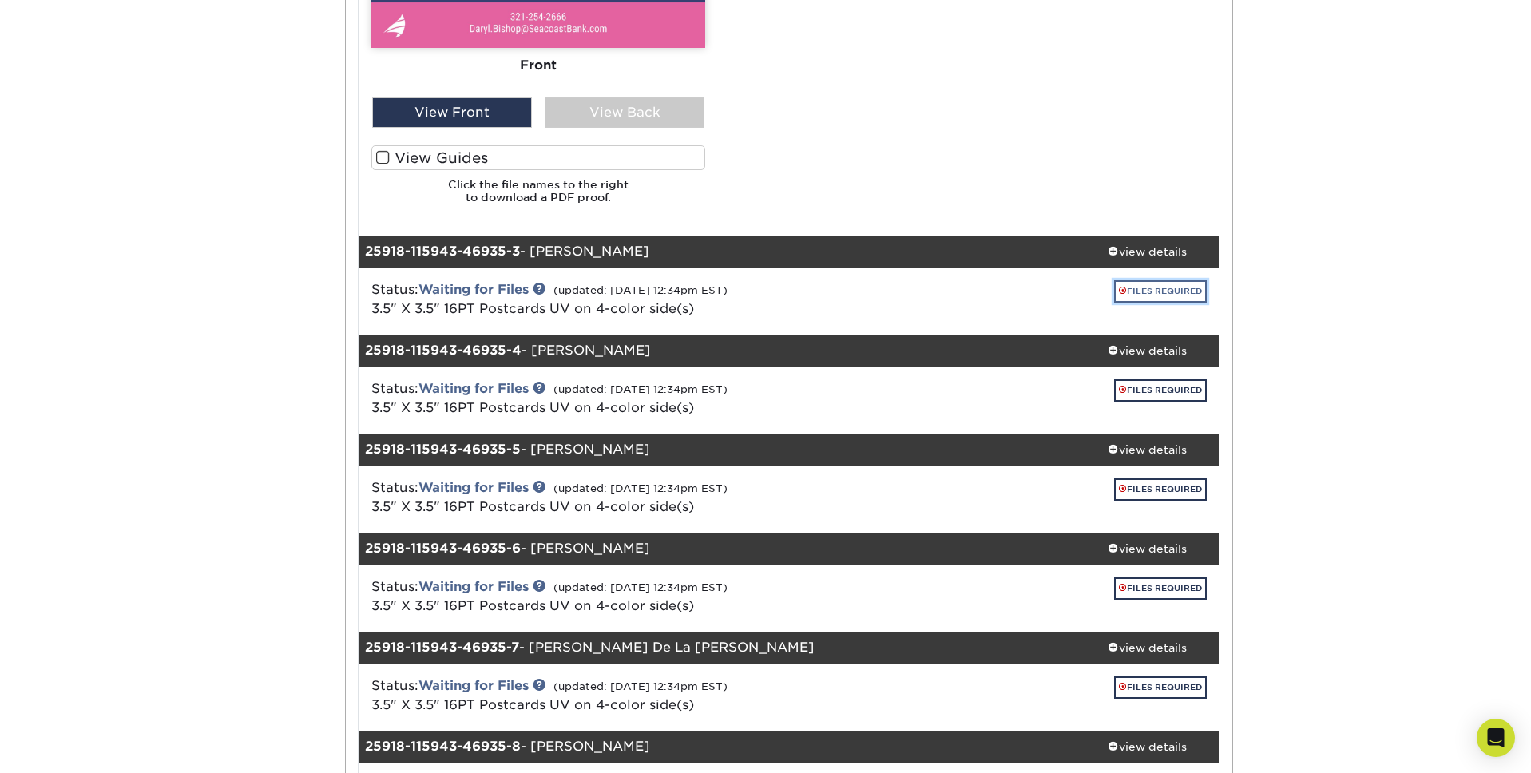
click at [1153, 292] on link "FILES REQUIRED" at bounding box center [1160, 291] width 93 height 22
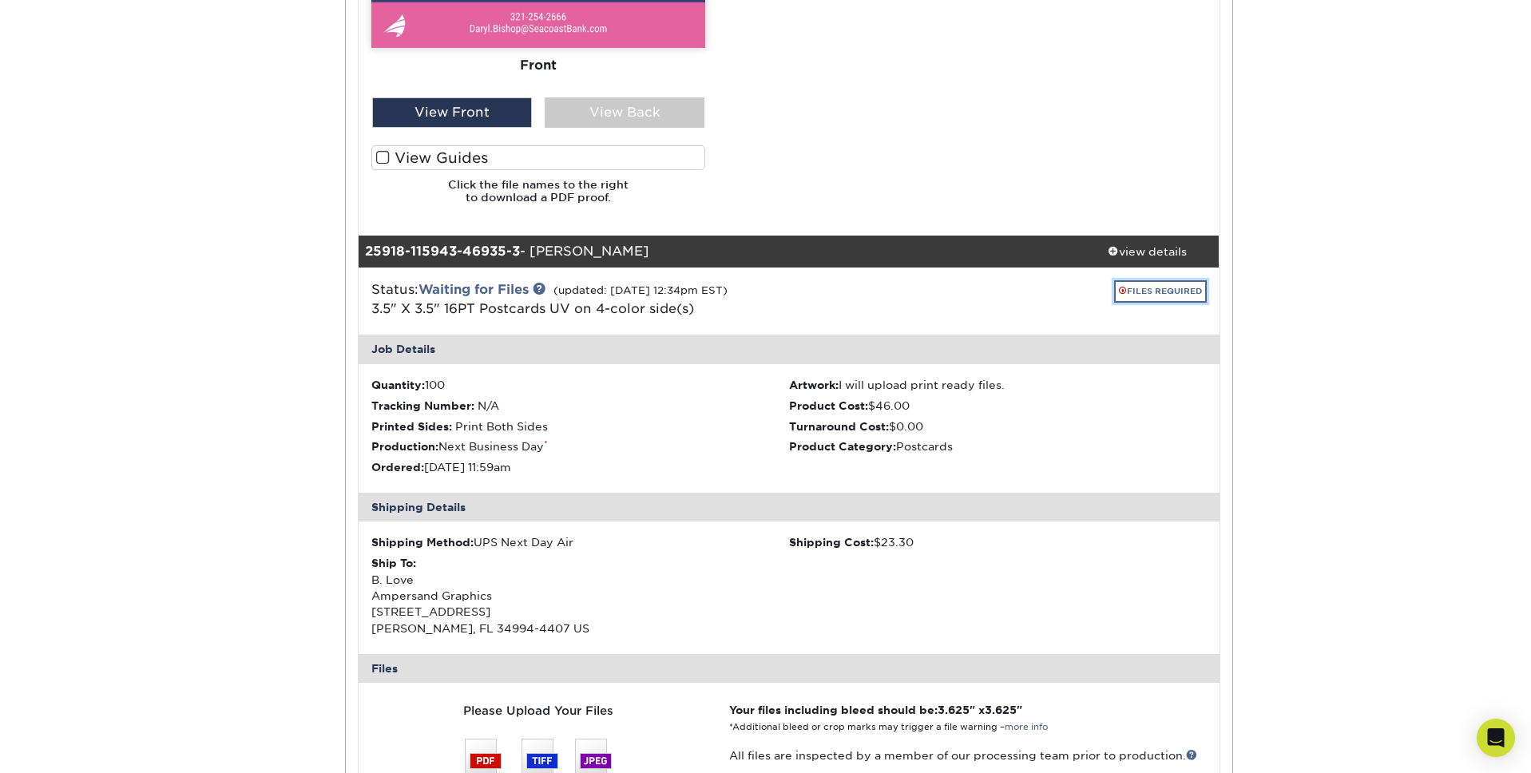
click at [1144, 294] on link "FILES REQUIRED" at bounding box center [1160, 291] width 93 height 22
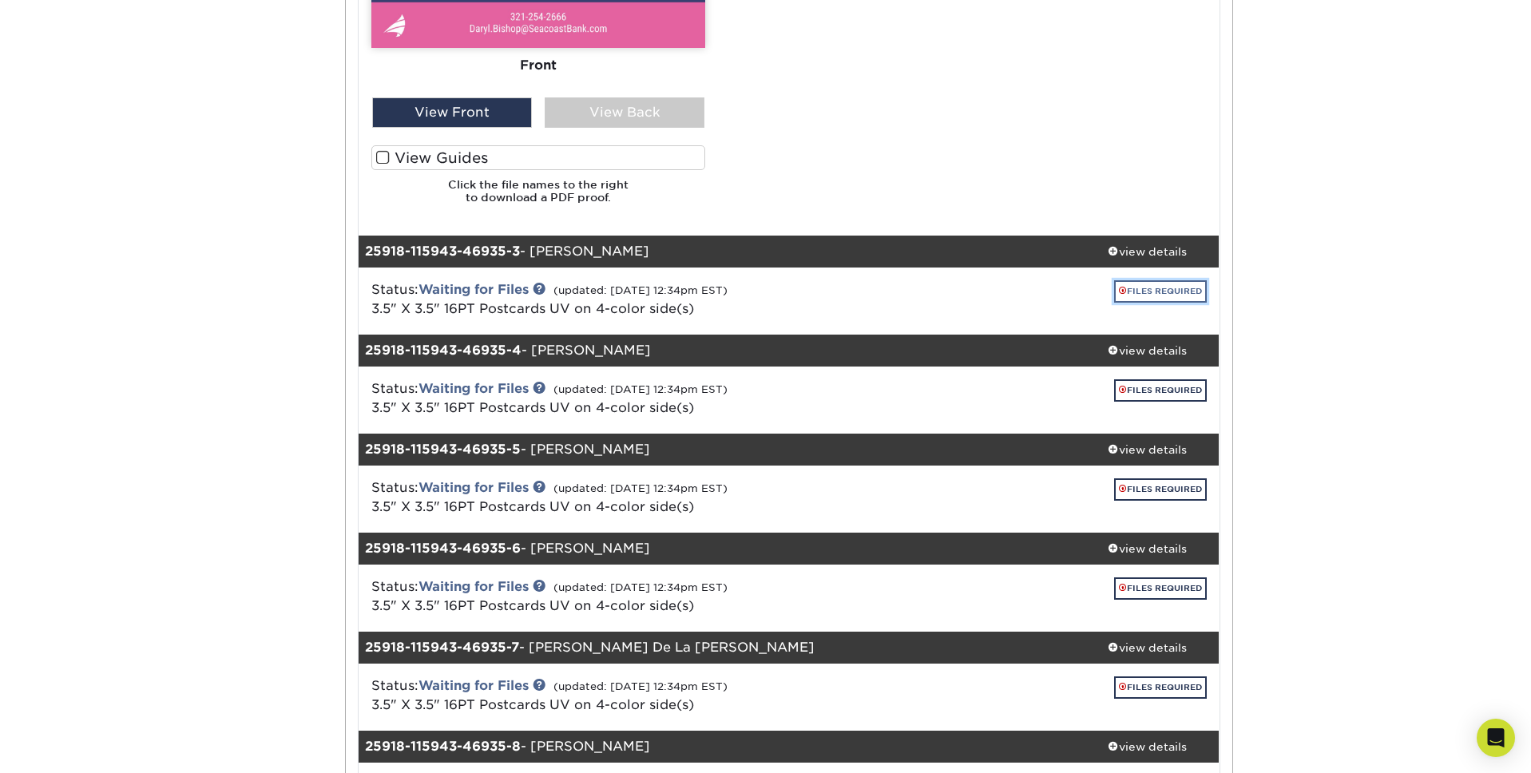
click at [1144, 294] on link "FILES REQUIRED" at bounding box center [1160, 291] width 93 height 22
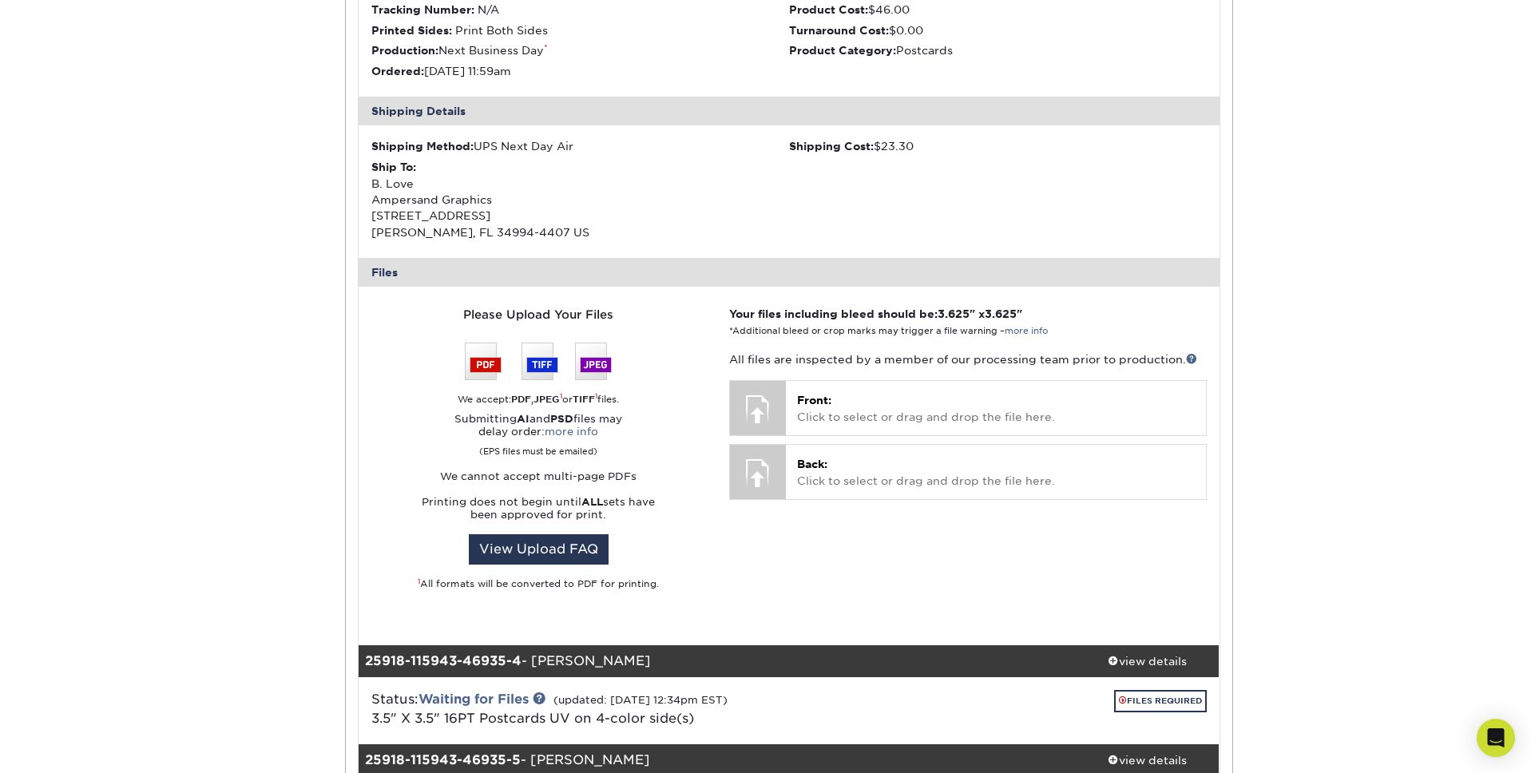
scroll to position [2756, 0]
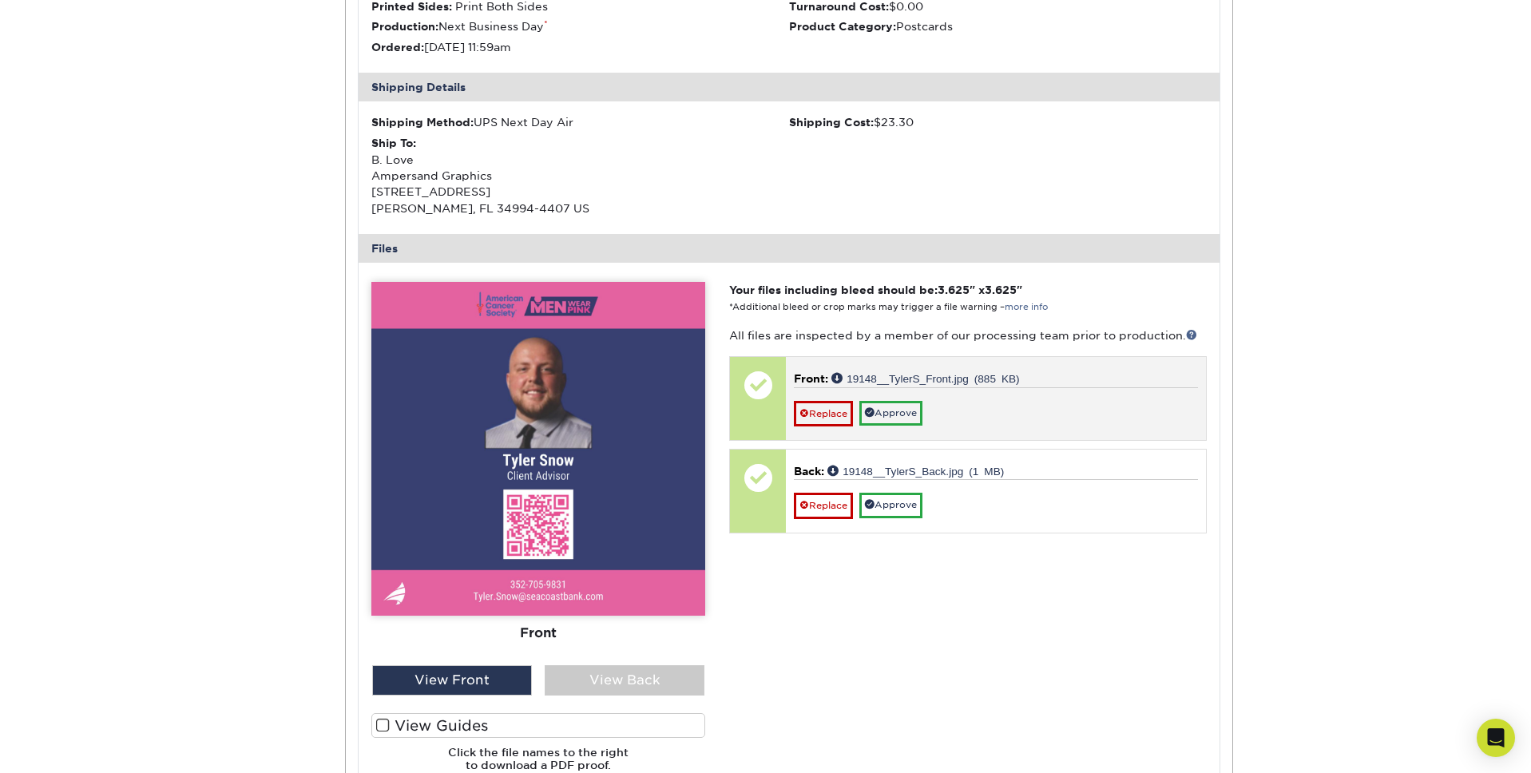
click at [883, 397] on div "Replace Approve" at bounding box center [995, 406] width 403 height 39
click at [887, 414] on link "Approve" at bounding box center [890, 413] width 63 height 25
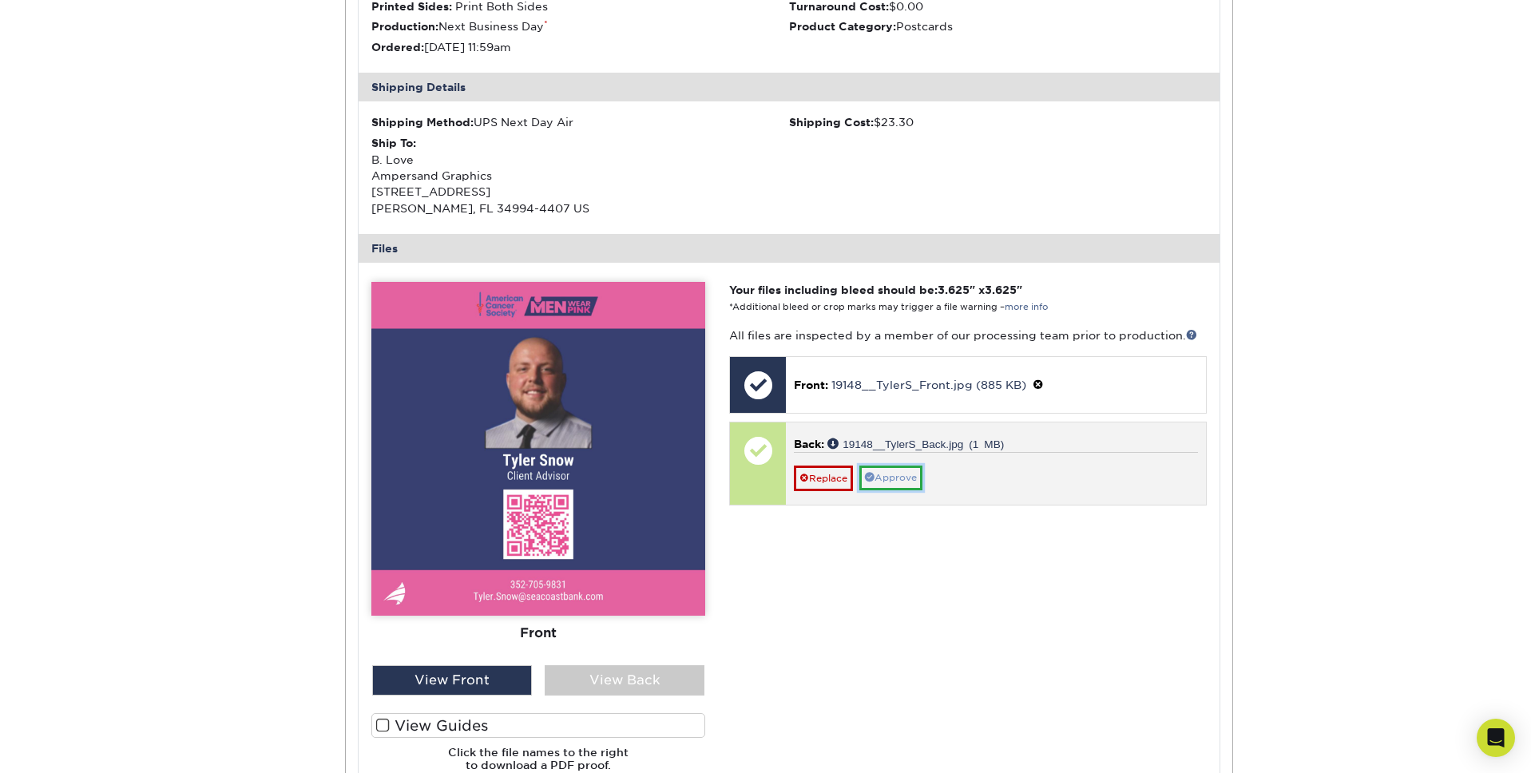
click at [885, 490] on link "Approve" at bounding box center [890, 478] width 63 height 25
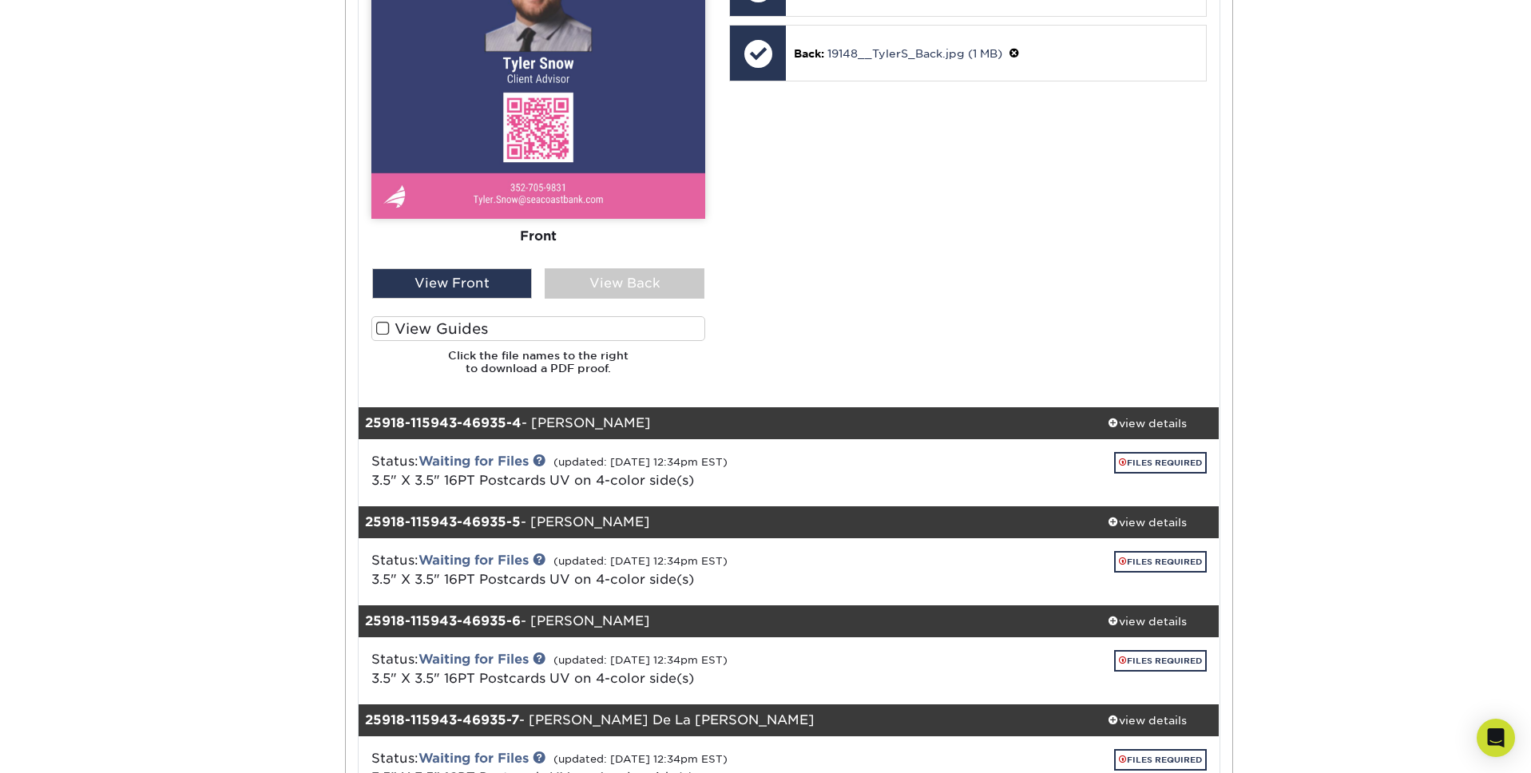
scroll to position [3156, 0]
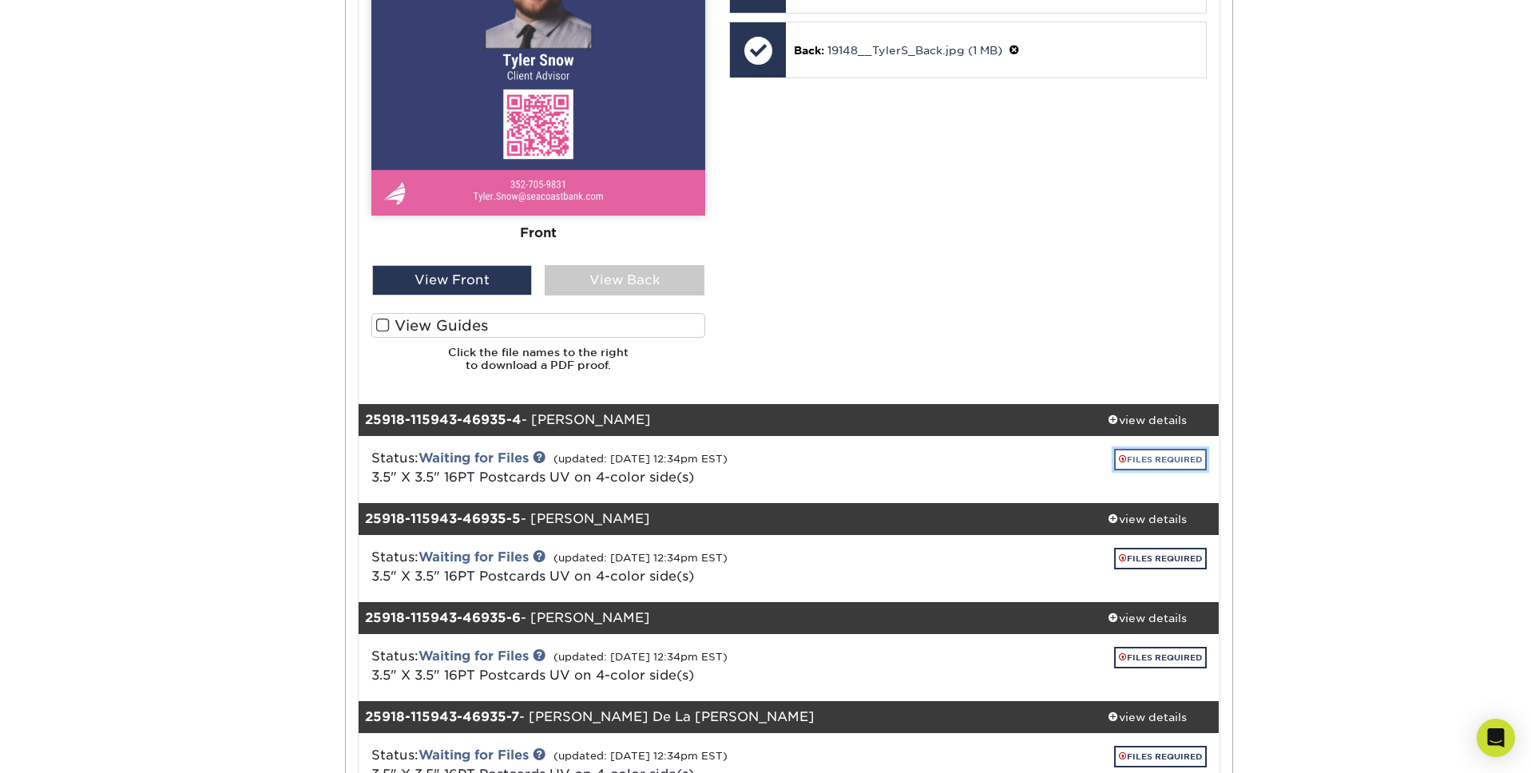
click at [1128, 455] on link "FILES REQUIRED" at bounding box center [1160, 460] width 93 height 22
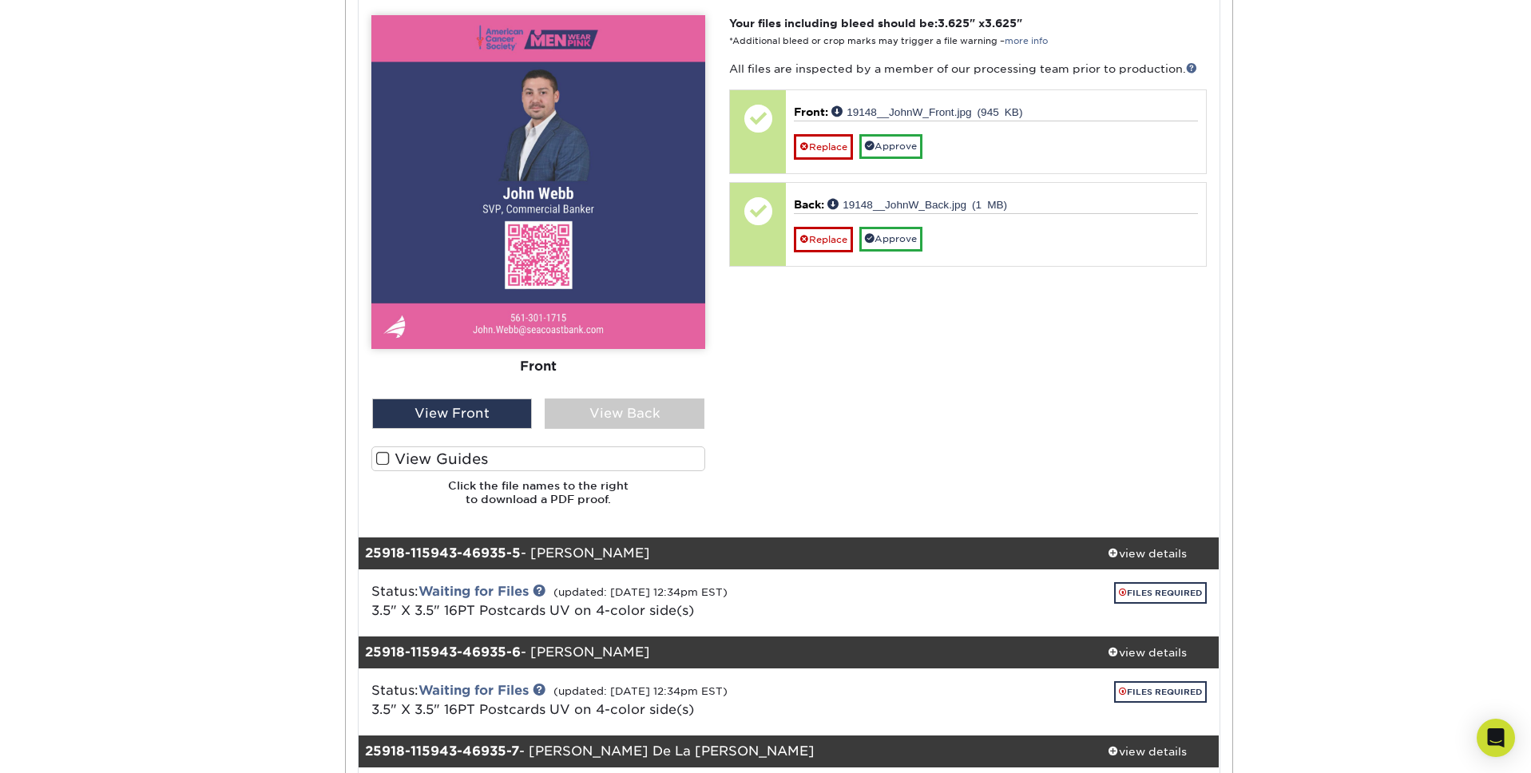
scroll to position [4017, 0]
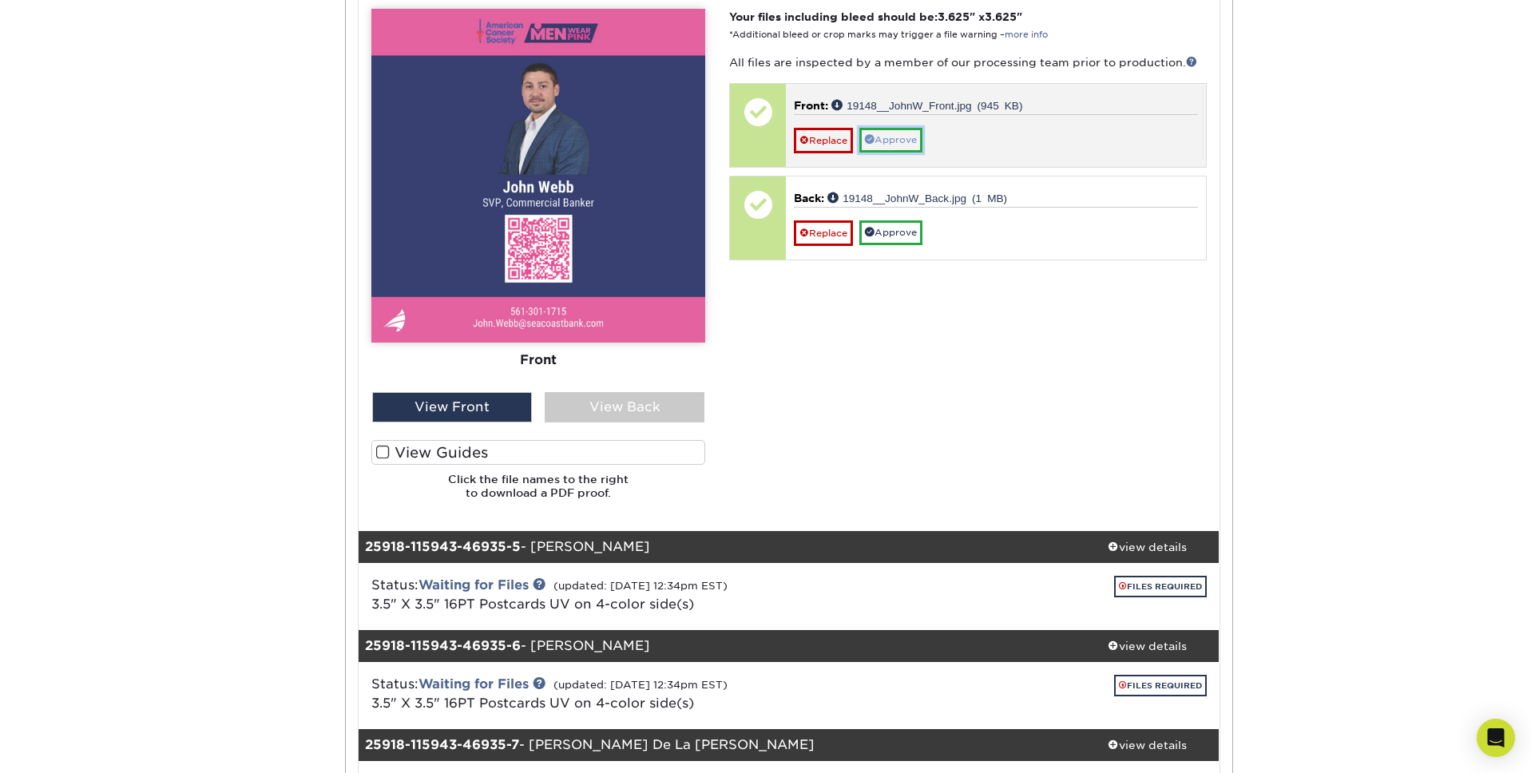
click at [885, 146] on link "Approve" at bounding box center [890, 140] width 63 height 25
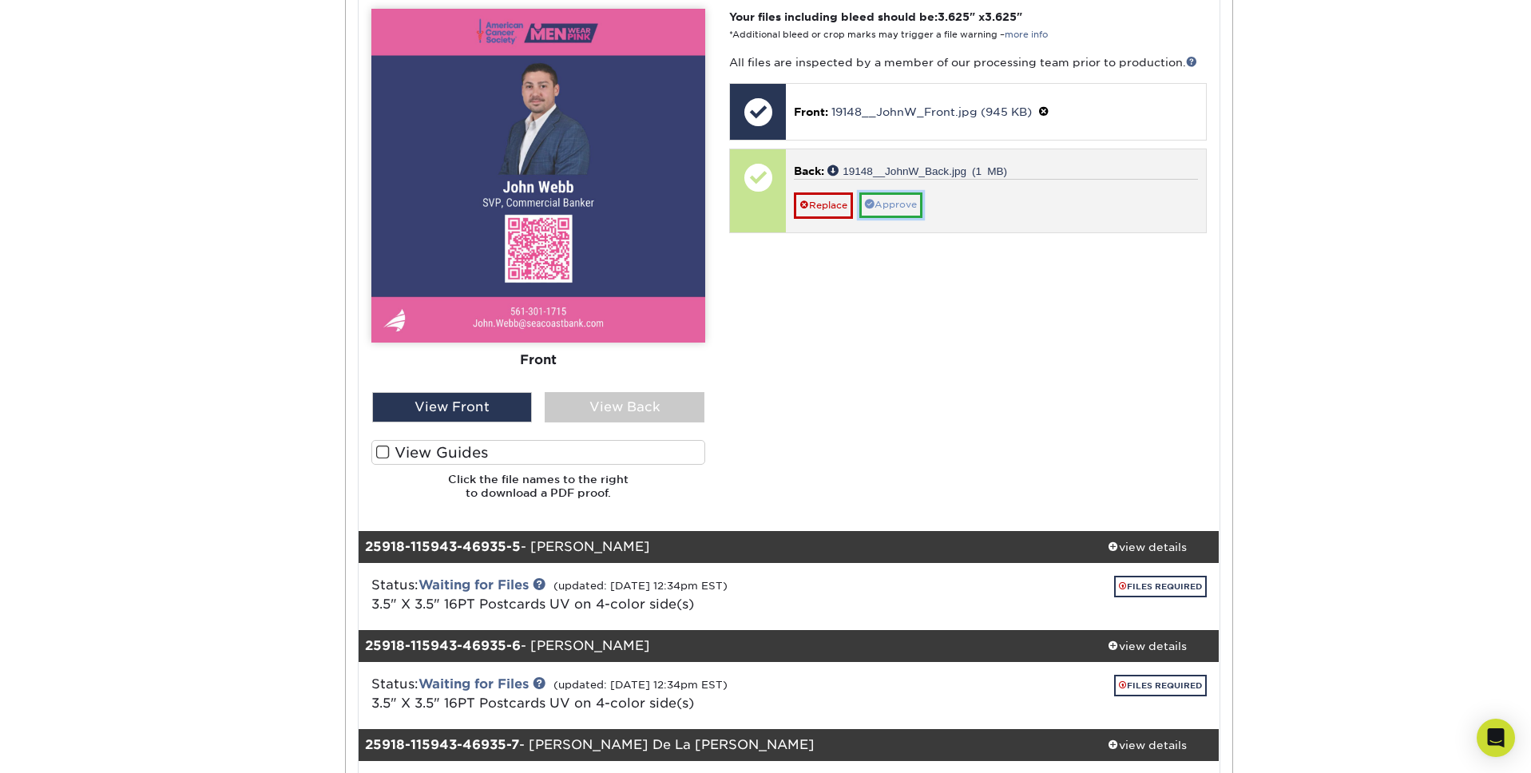
click at [903, 204] on link "Approve" at bounding box center [890, 205] width 63 height 25
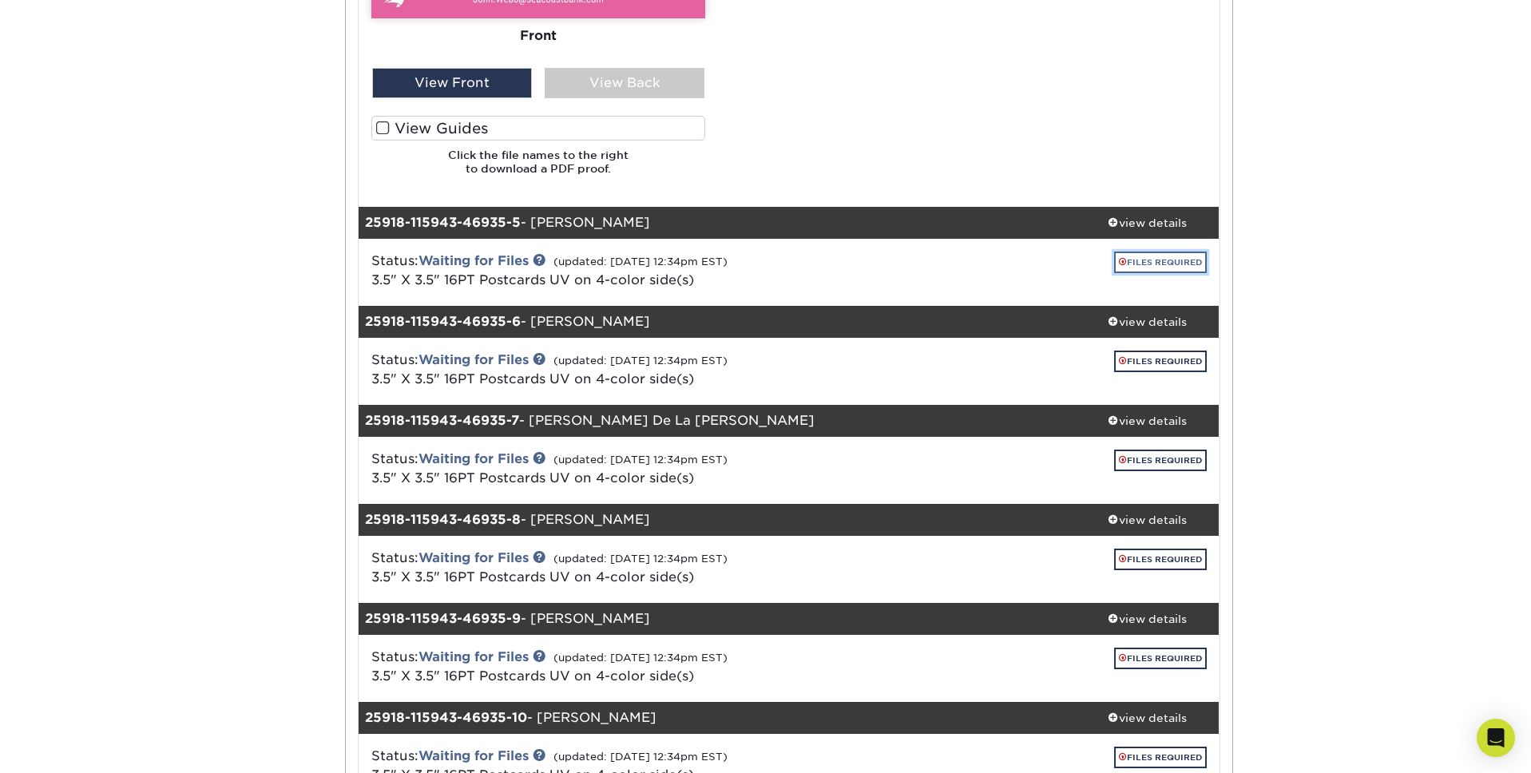
click at [1157, 252] on link "FILES REQUIRED" at bounding box center [1160, 263] width 93 height 22
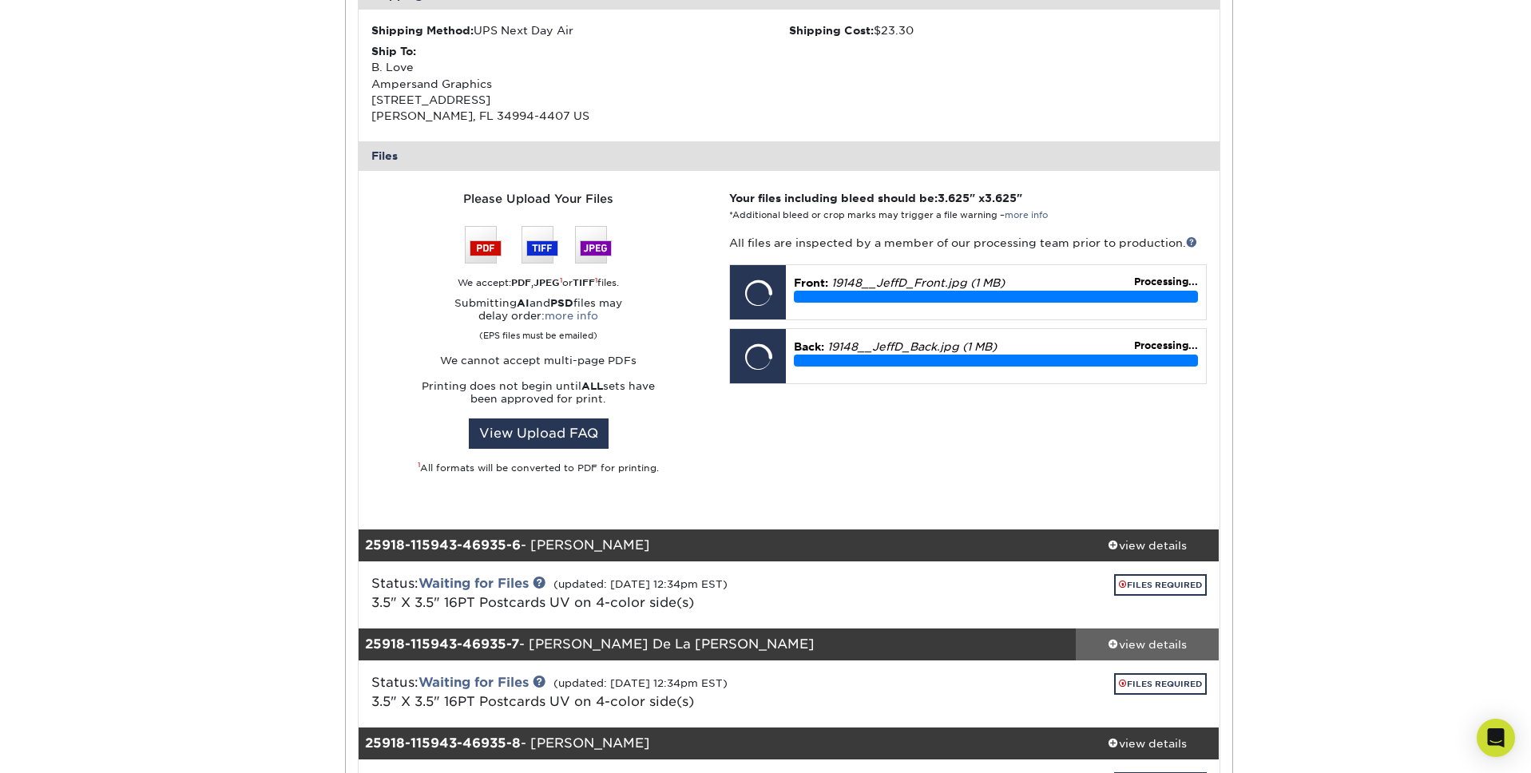
scroll to position [4847, 0]
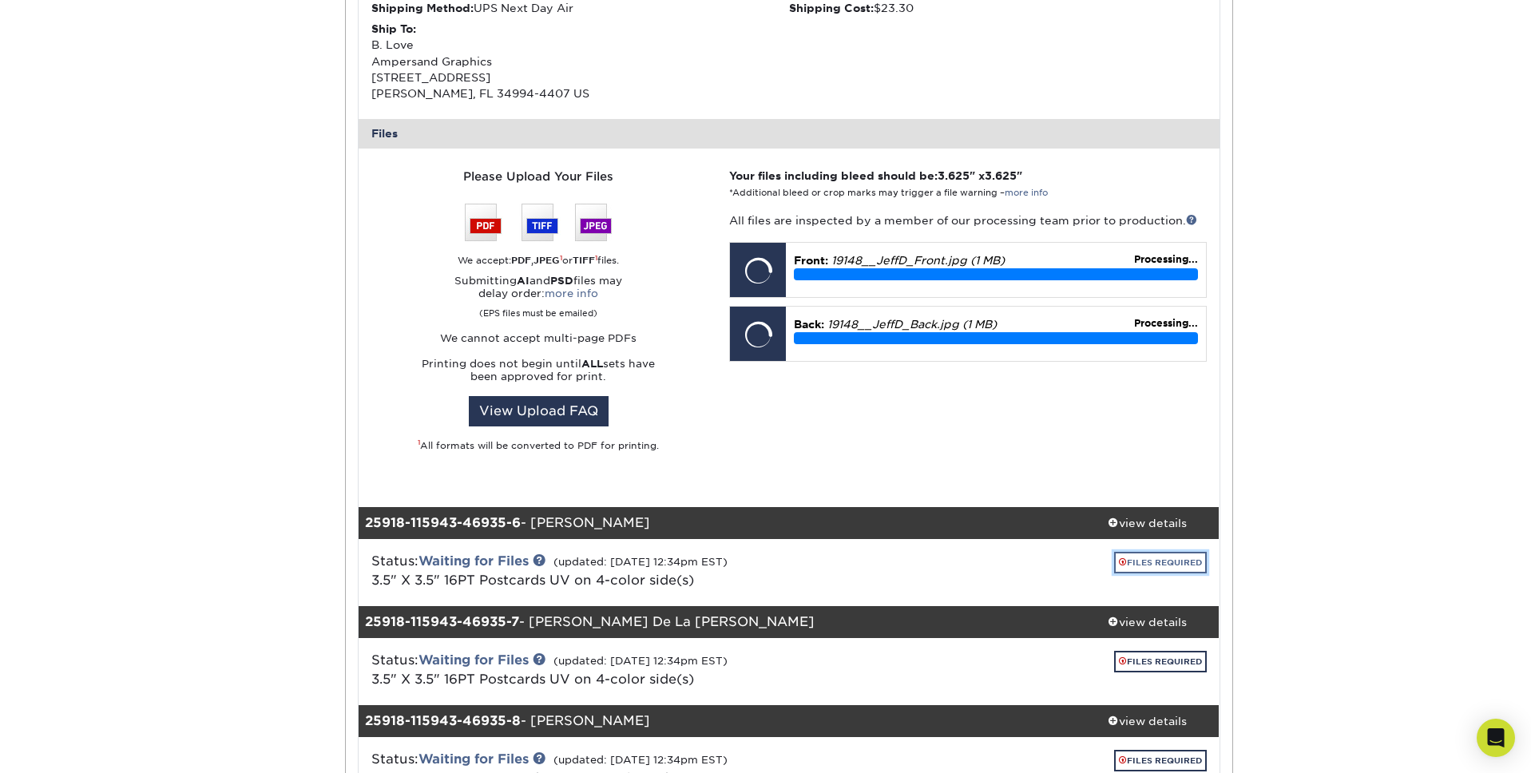
click at [1164, 565] on link "FILES REQUIRED" at bounding box center [1160, 563] width 93 height 22
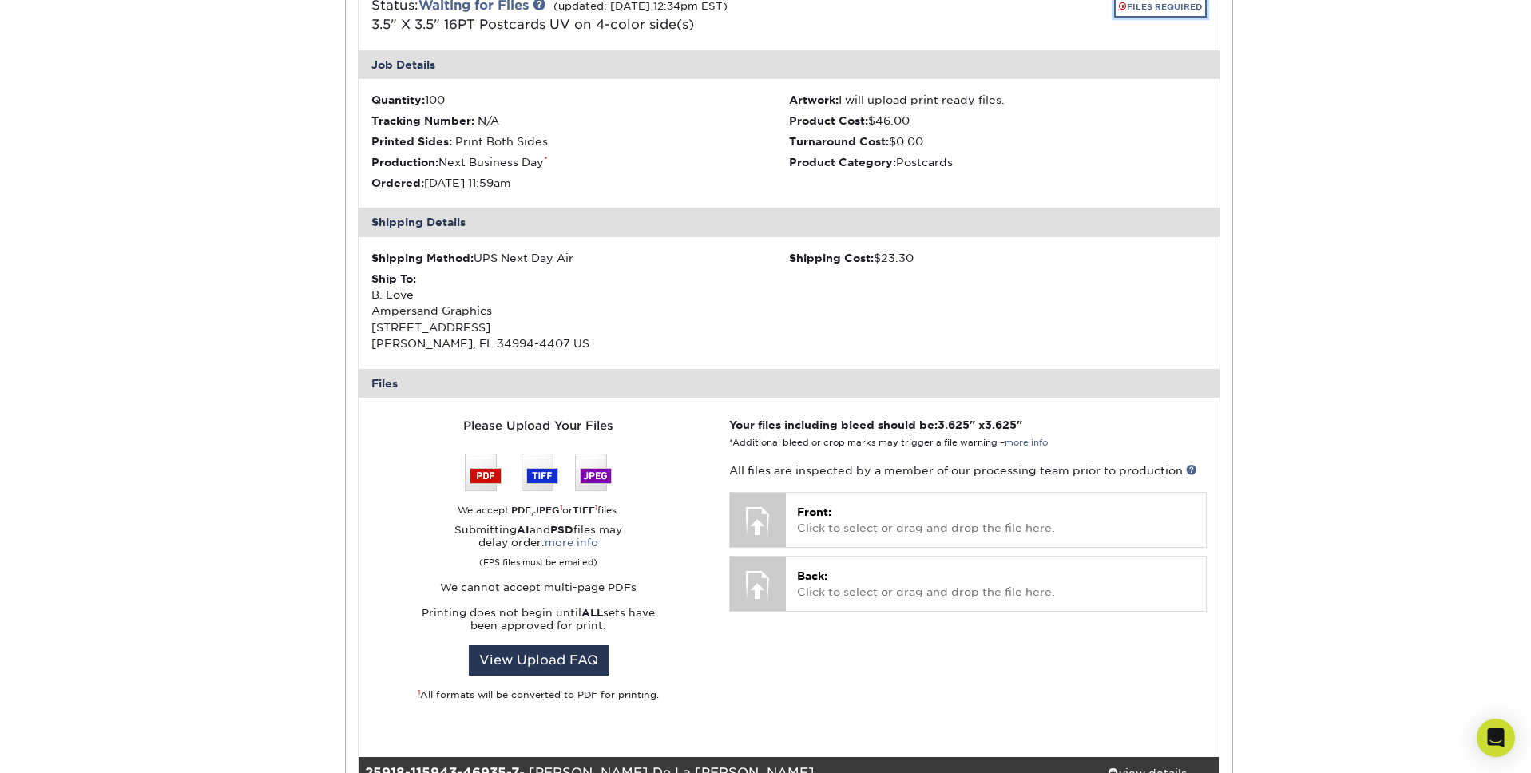
scroll to position [5488, 0]
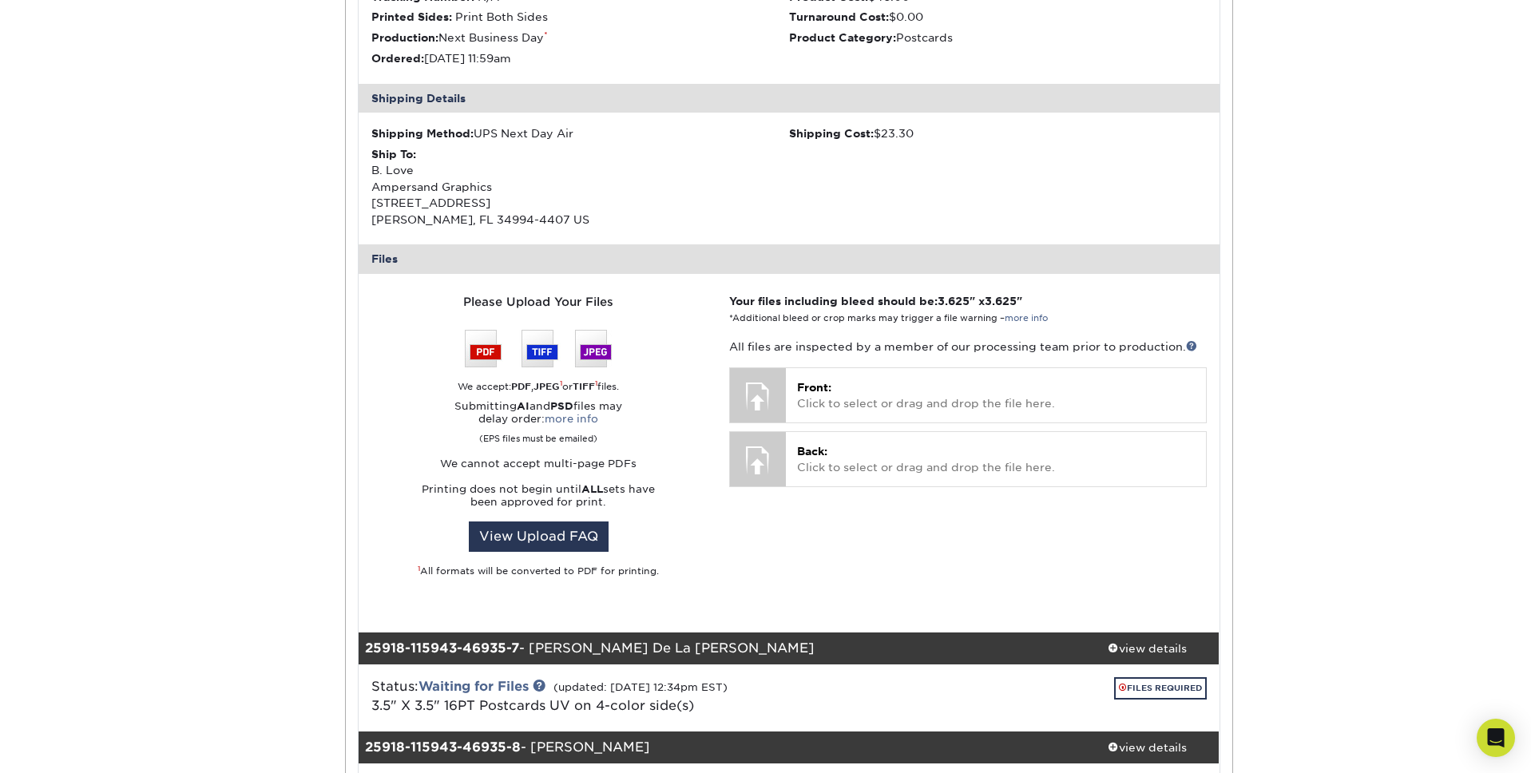
scroll to position [5711, 0]
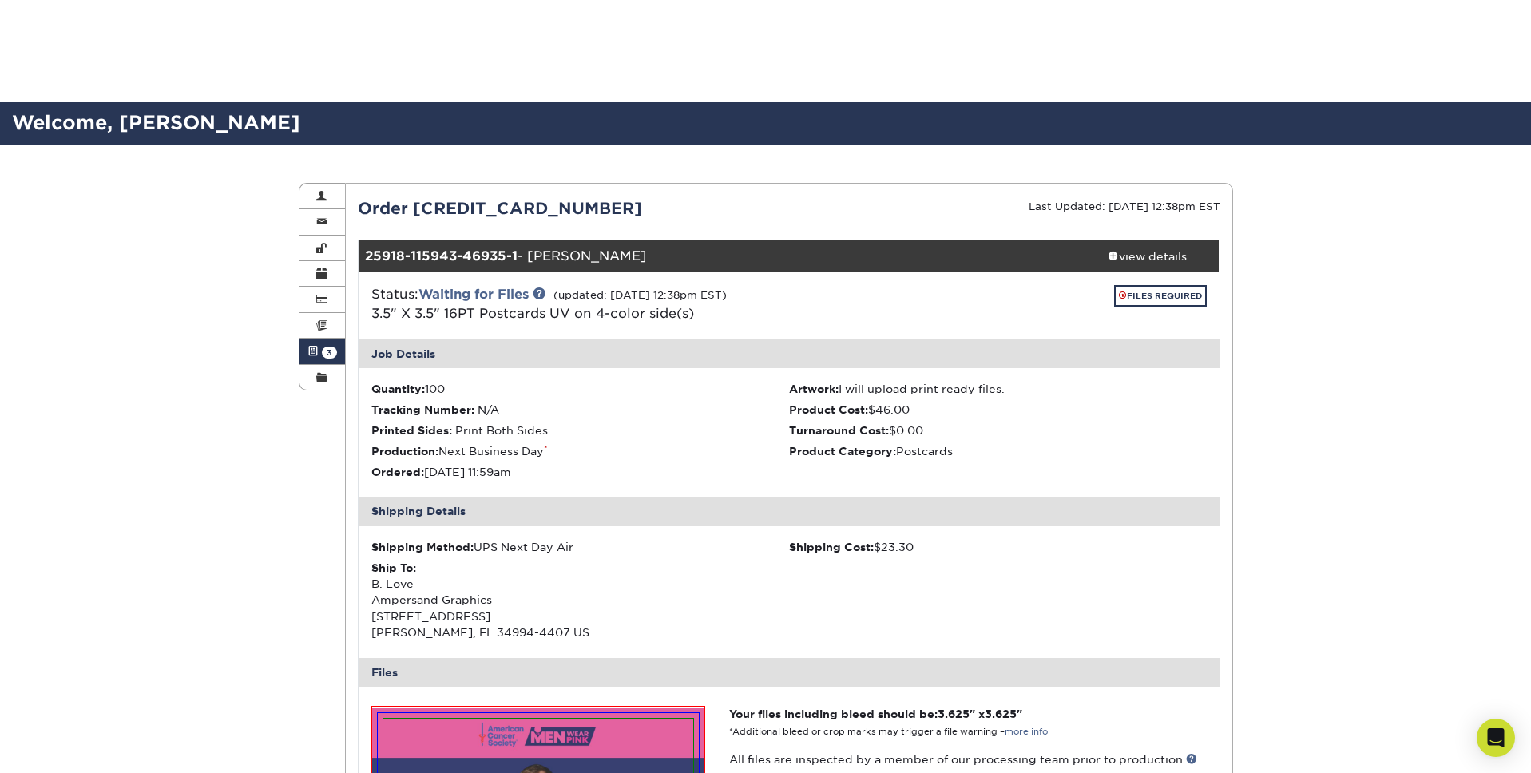
scroll to position [9531, 0]
